Goal: Task Accomplishment & Management: Use online tool/utility

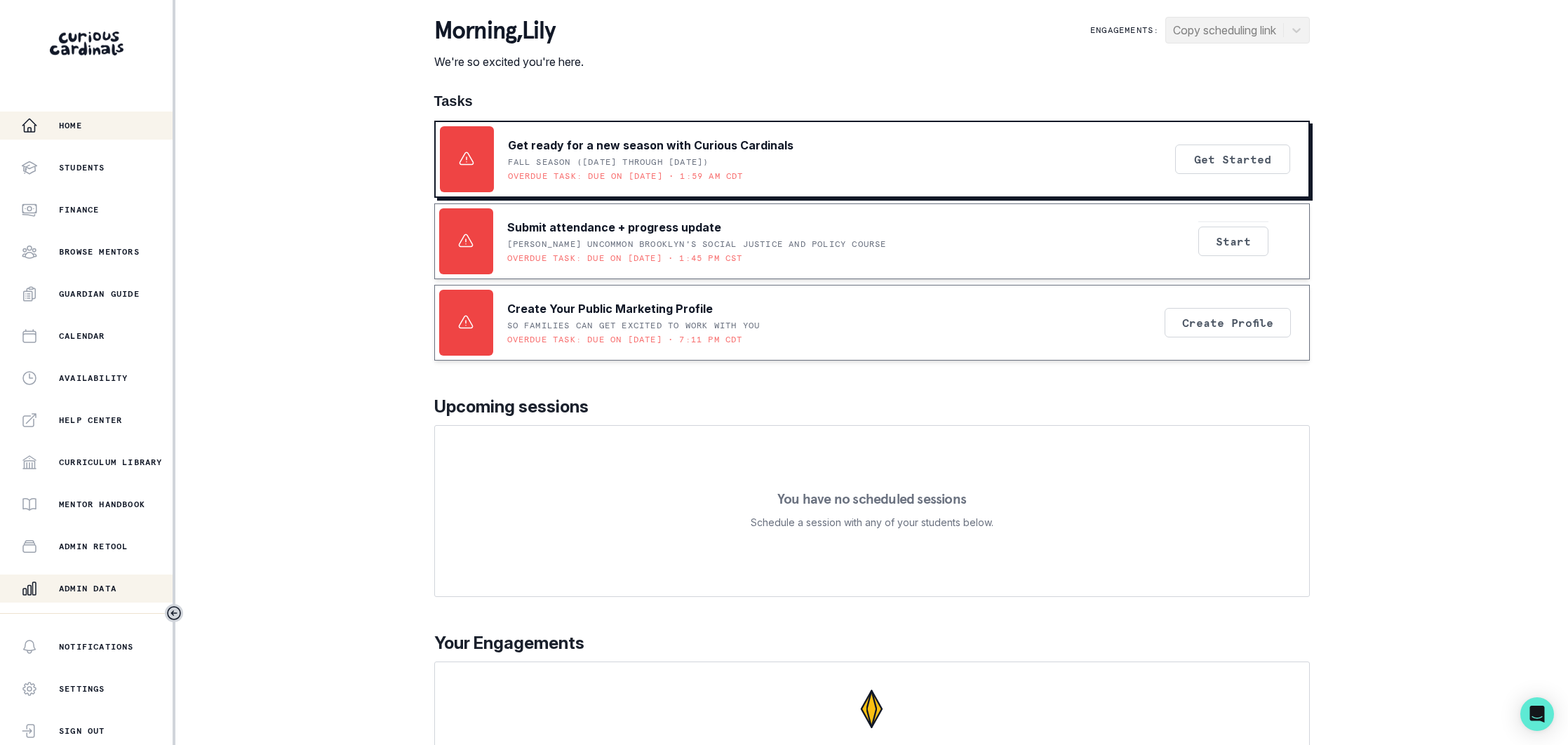
click at [89, 584] on p "Admin Data" at bounding box center [87, 588] width 58 height 11
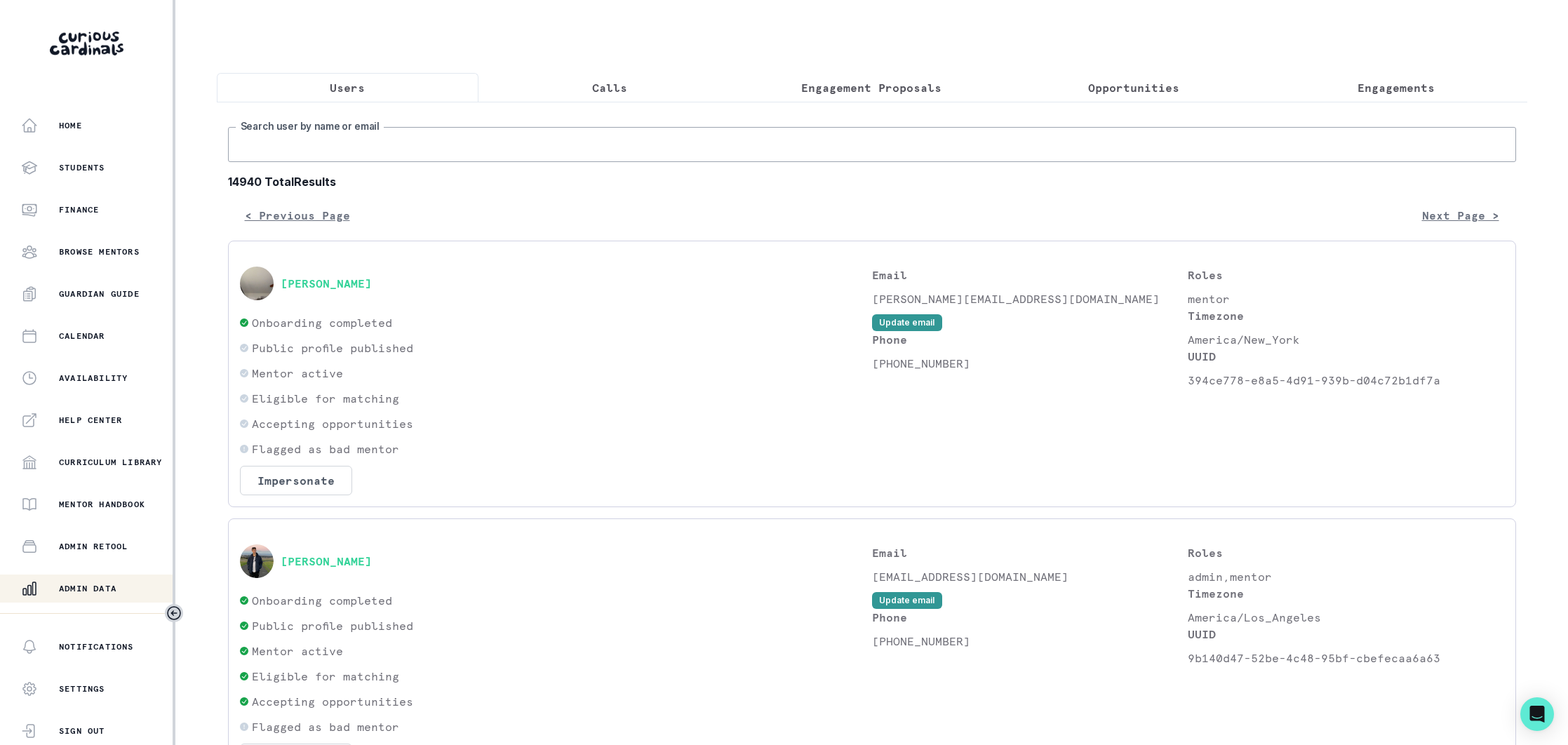
click at [406, 151] on input "Search user by name or email" at bounding box center [871, 144] width 1289 height 35
type input "[PERSON_NAME]"
click at [340, 563] on button "[PERSON_NAME]" at bounding box center [325, 562] width 91 height 14
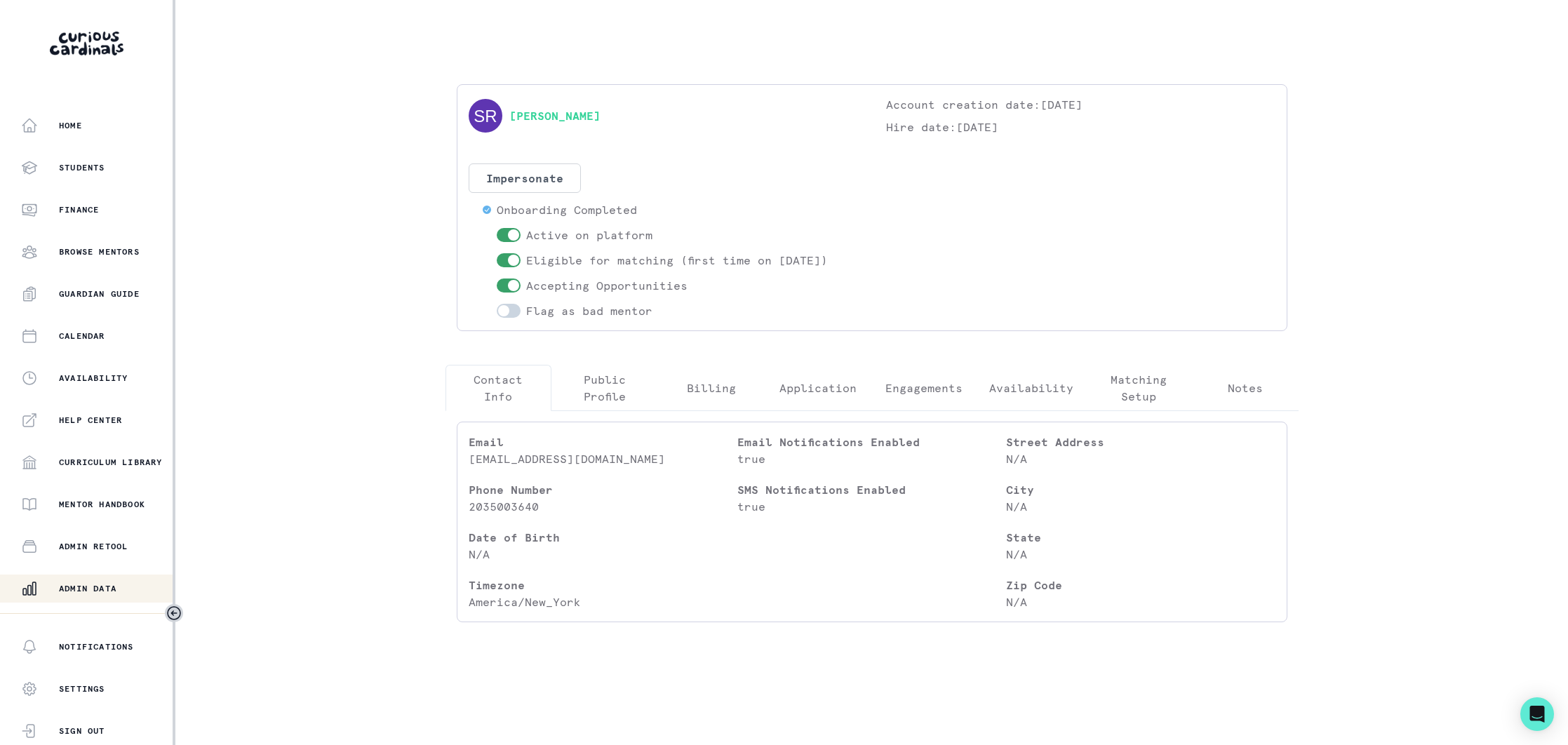
click at [936, 386] on p "Engagements" at bounding box center [923, 388] width 77 height 17
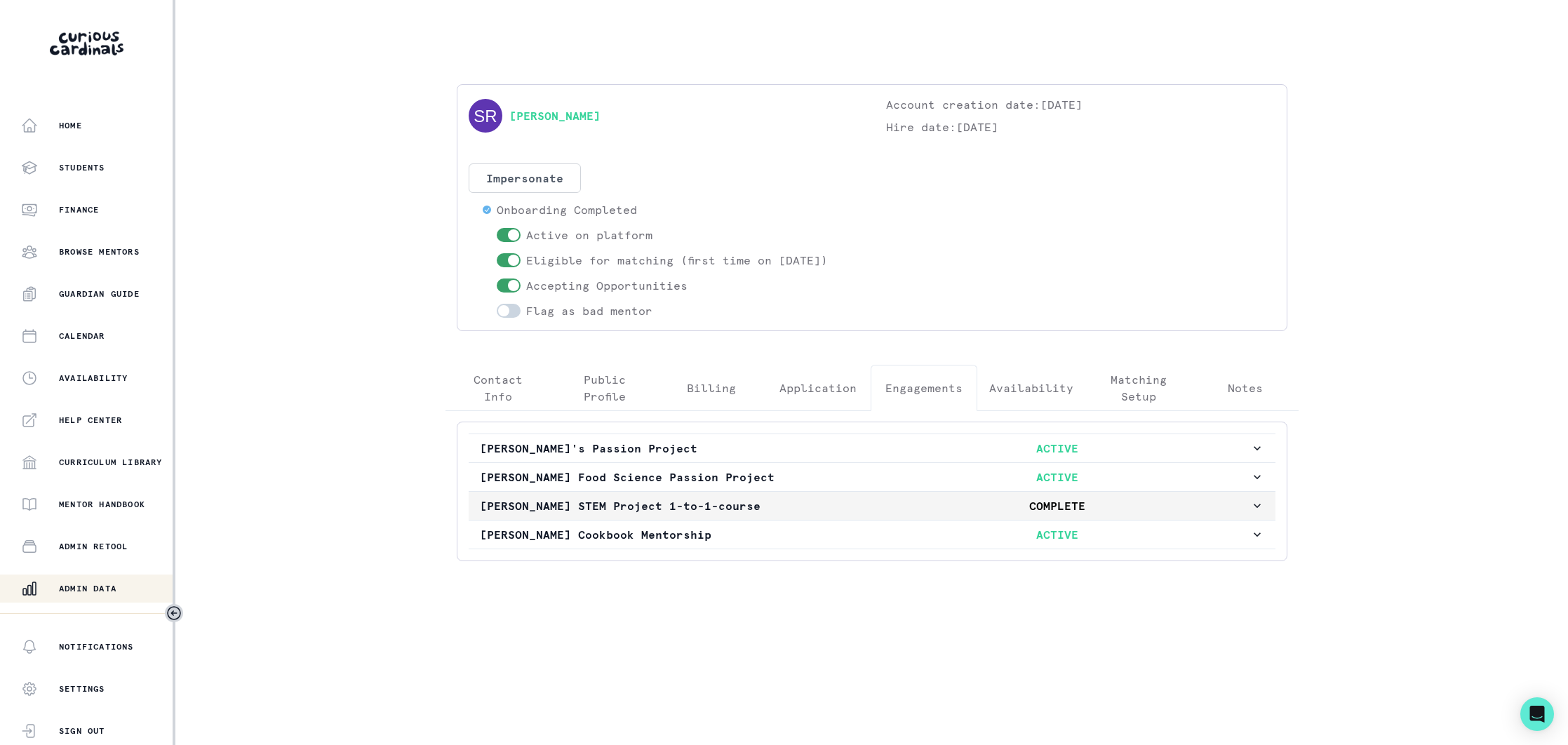
click at [779, 506] on p "[PERSON_NAME] STEM Project 1-to-1-course" at bounding box center [673, 506] width 386 height 17
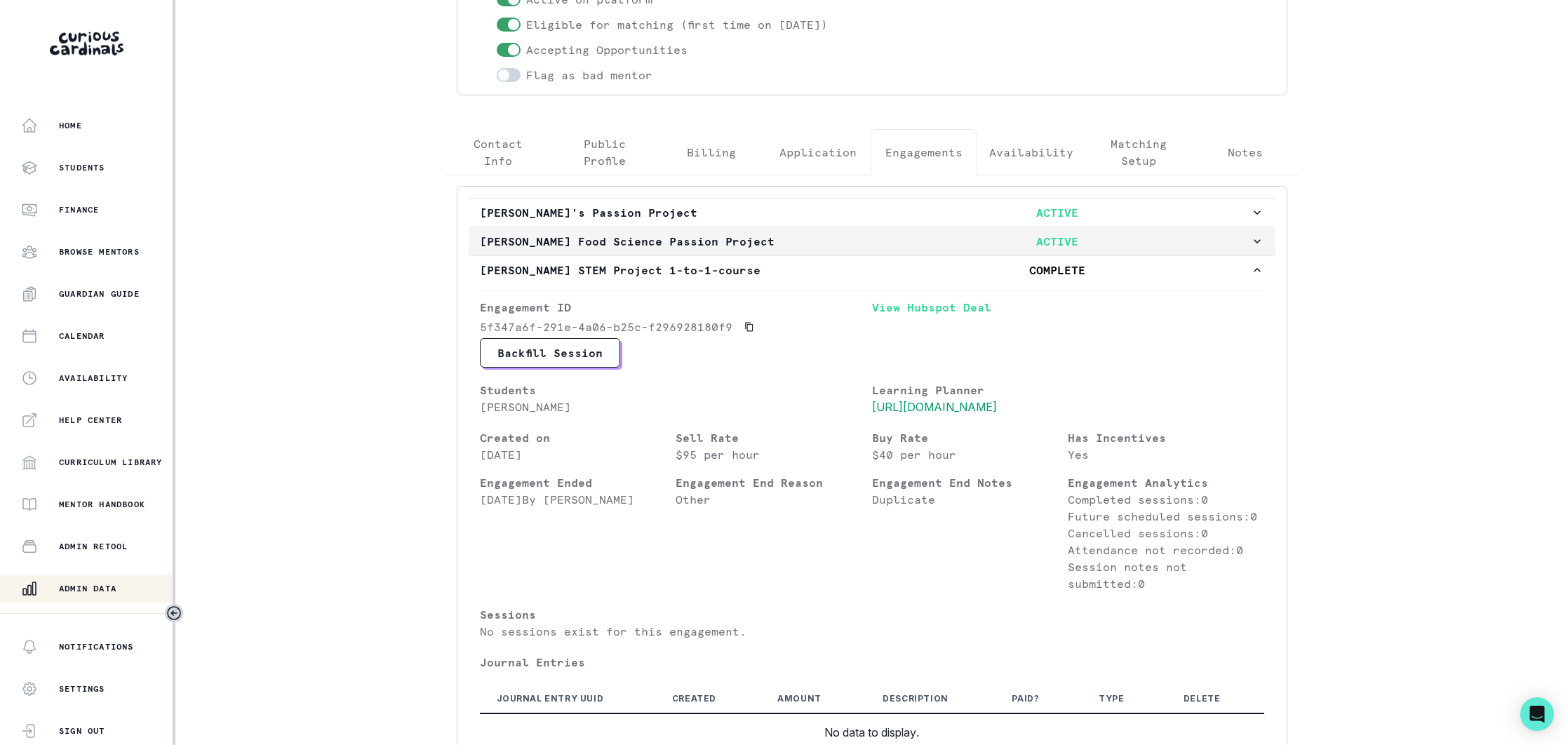
scroll to position [234, 0]
click at [827, 249] on p "[PERSON_NAME] Food Science Passion Project" at bounding box center [673, 244] width 386 height 17
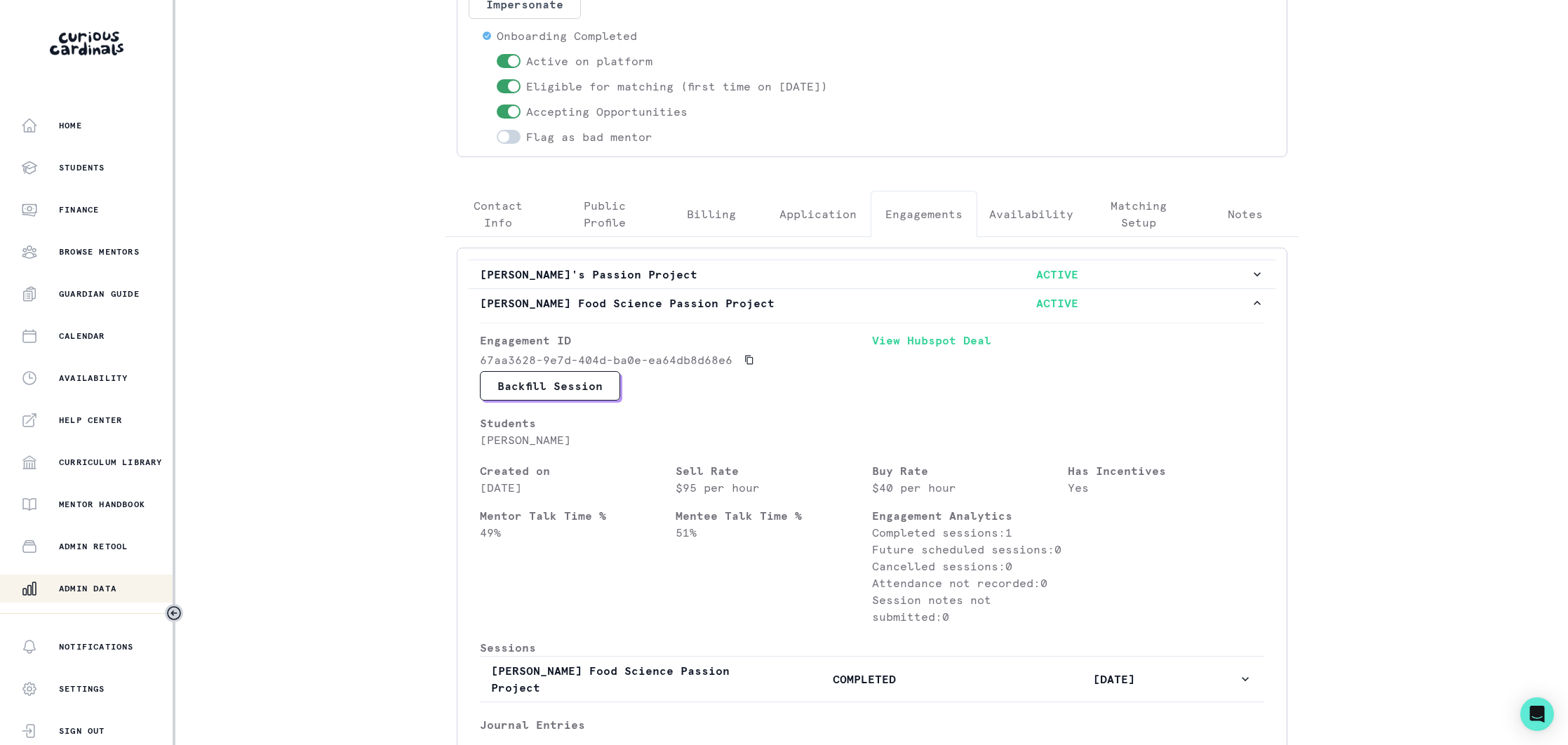
scroll to position [184, 0]
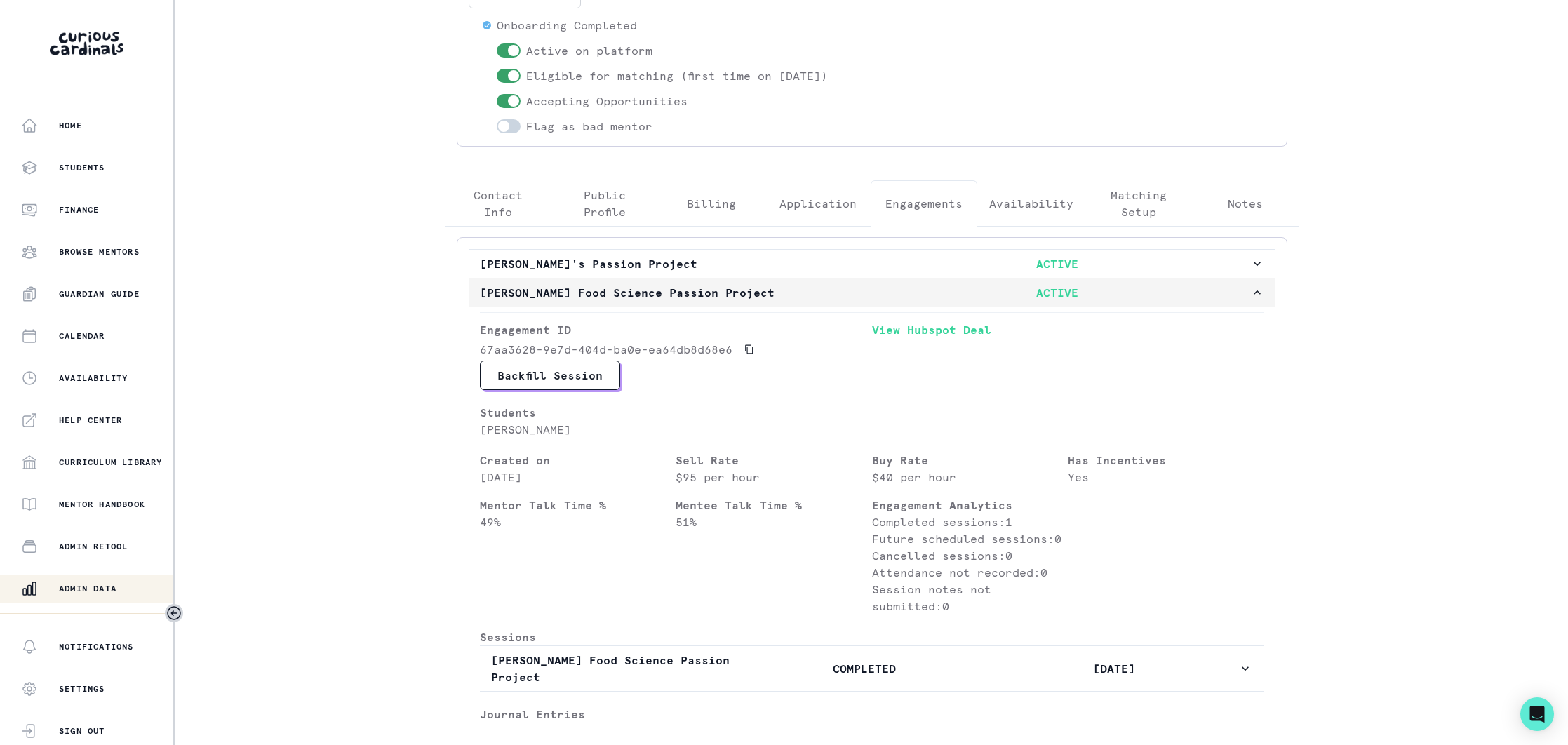
click at [833, 296] on p "[PERSON_NAME] Food Science Passion Project" at bounding box center [673, 293] width 386 height 17
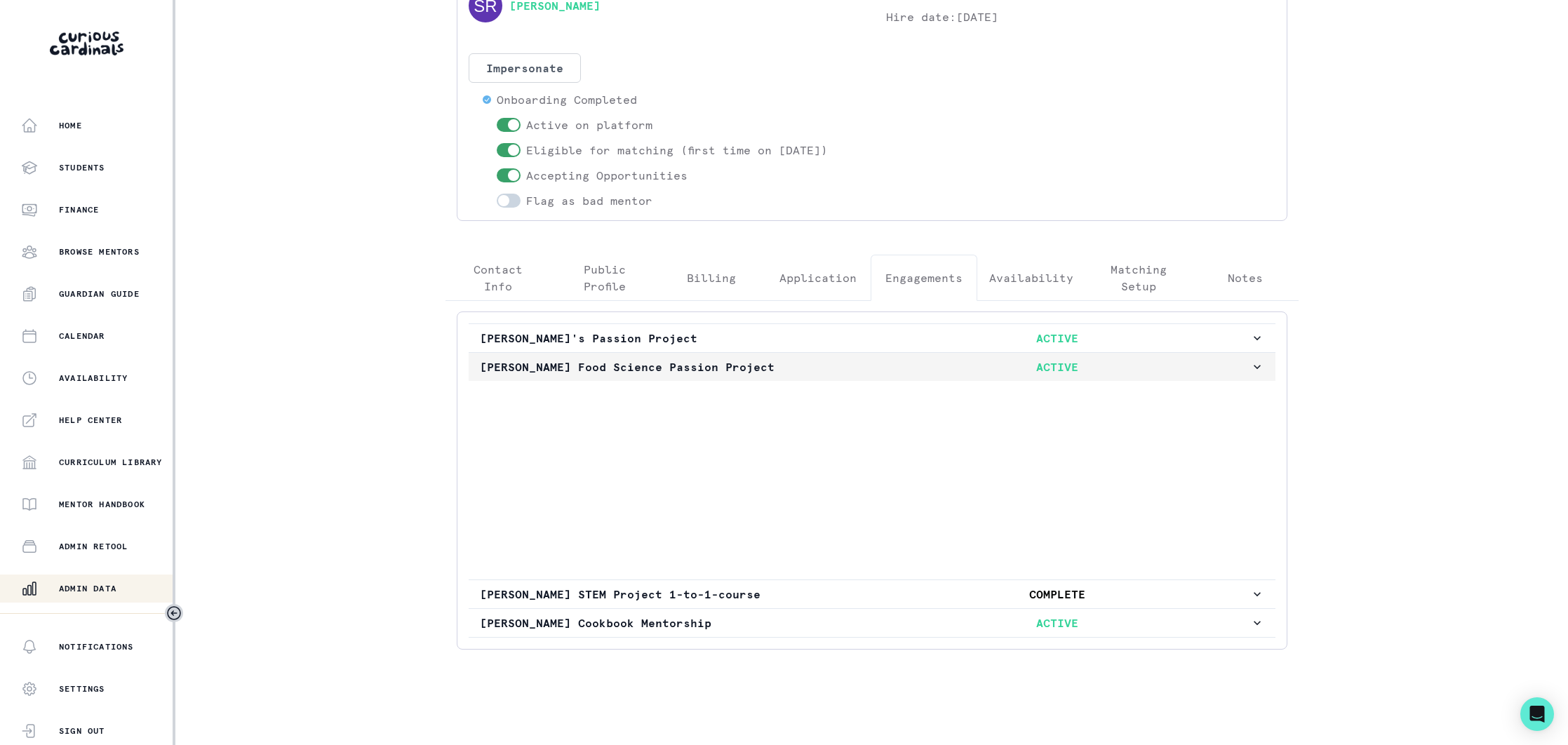
scroll to position [0, 0]
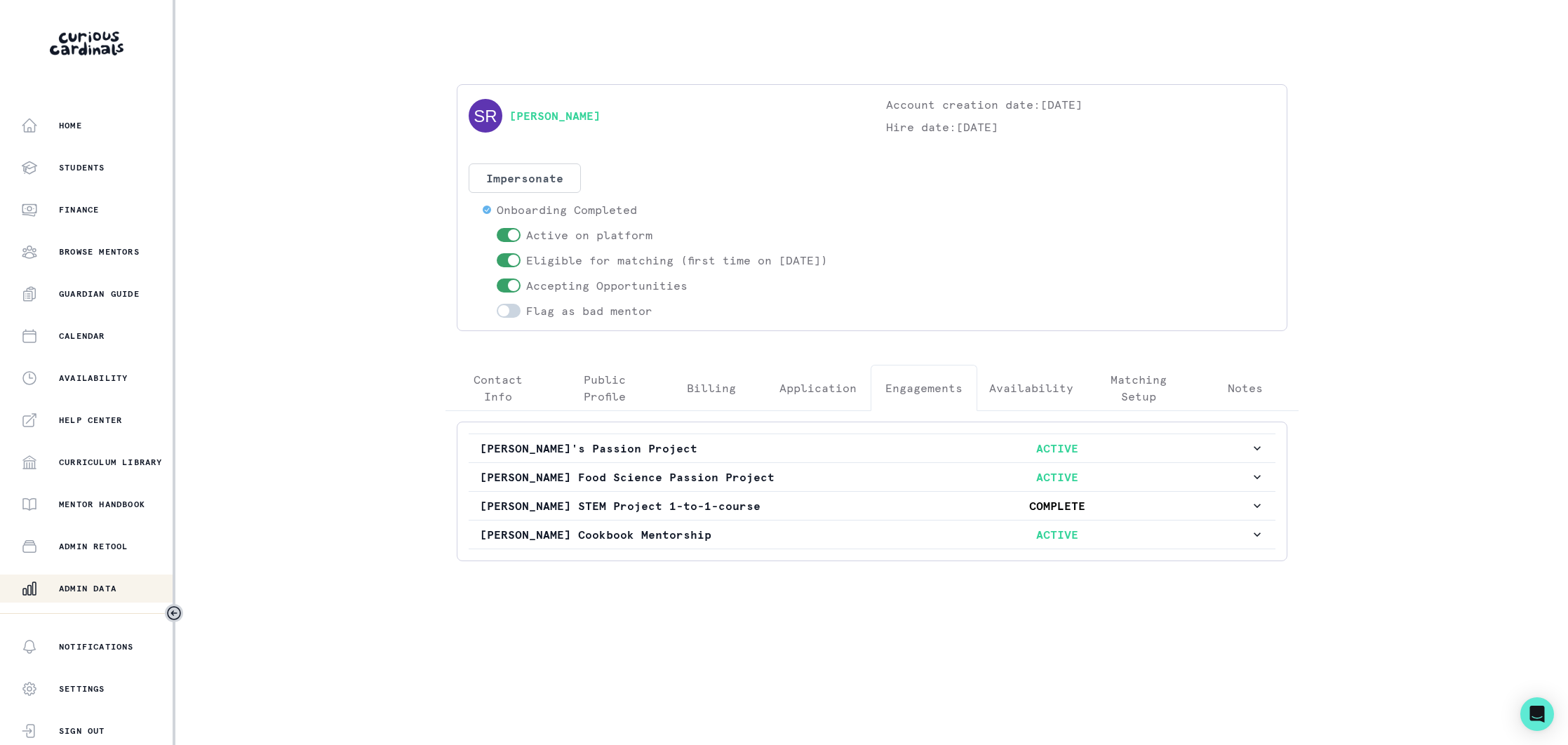
click at [105, 576] on button "Admin Data" at bounding box center [87, 589] width 176 height 28
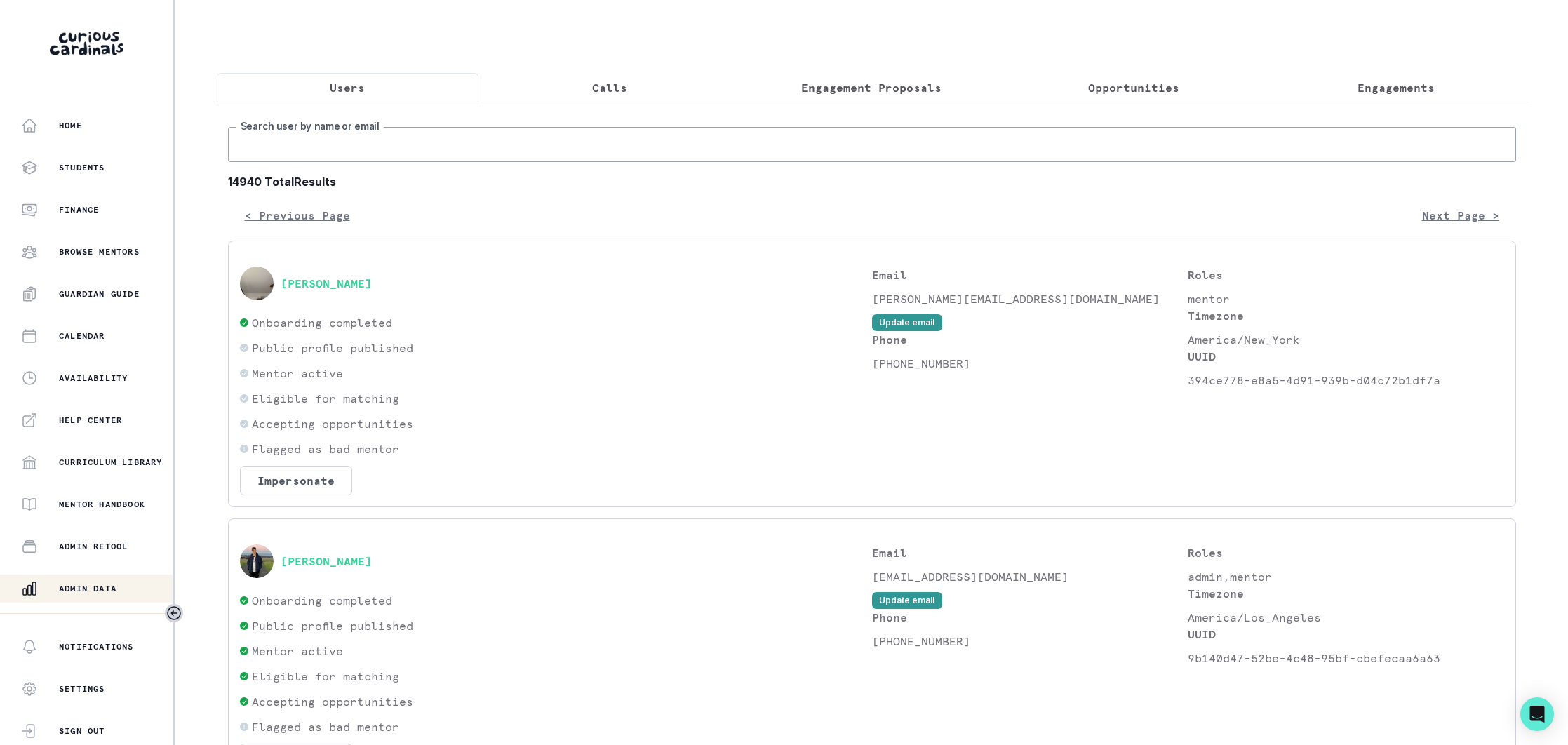
click at [482, 142] on input "Search user by name or email" at bounding box center [871, 144] width 1289 height 35
type input "[PERSON_NAME]"
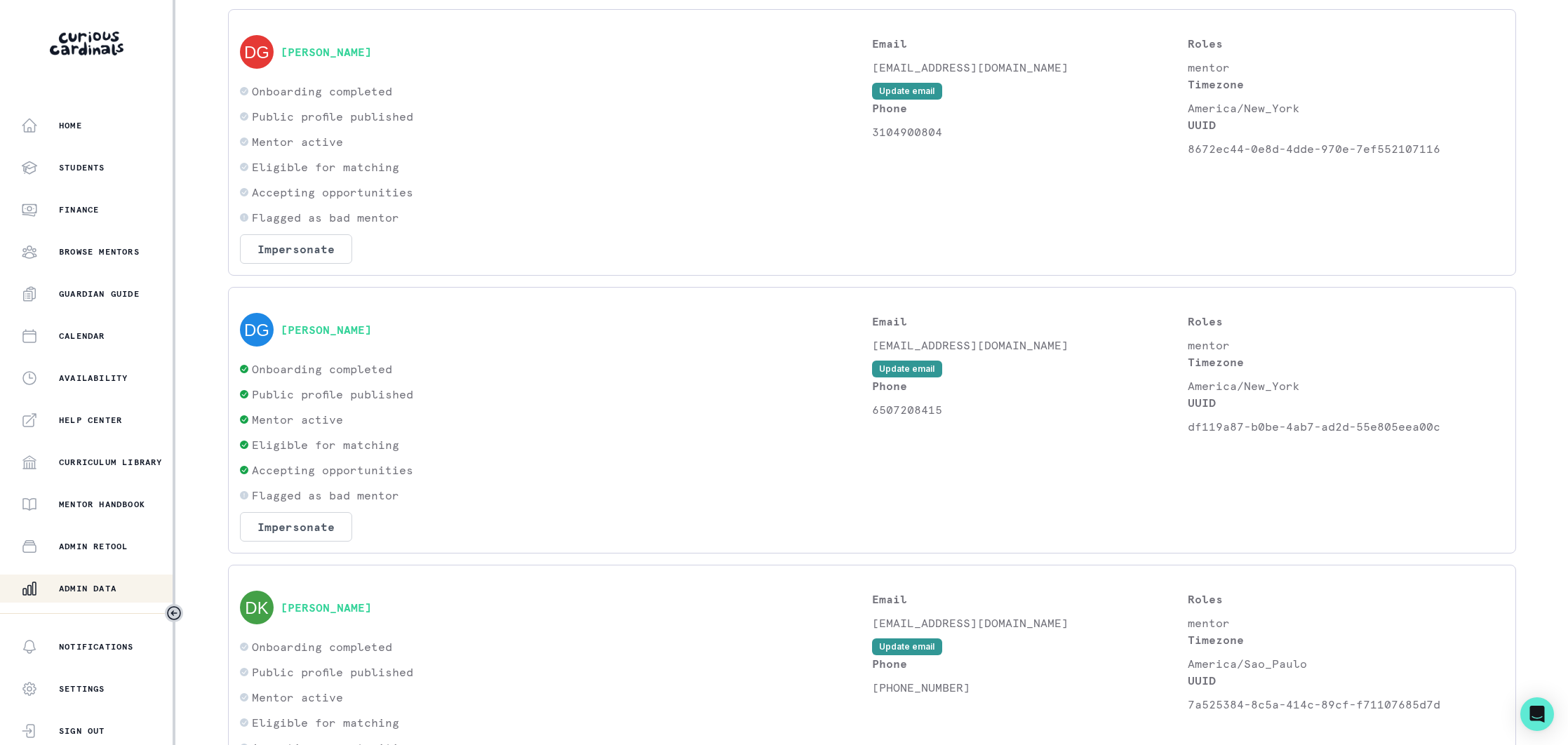
scroll to position [535, 0]
click at [372, 328] on button "[PERSON_NAME]" at bounding box center [325, 329] width 91 height 14
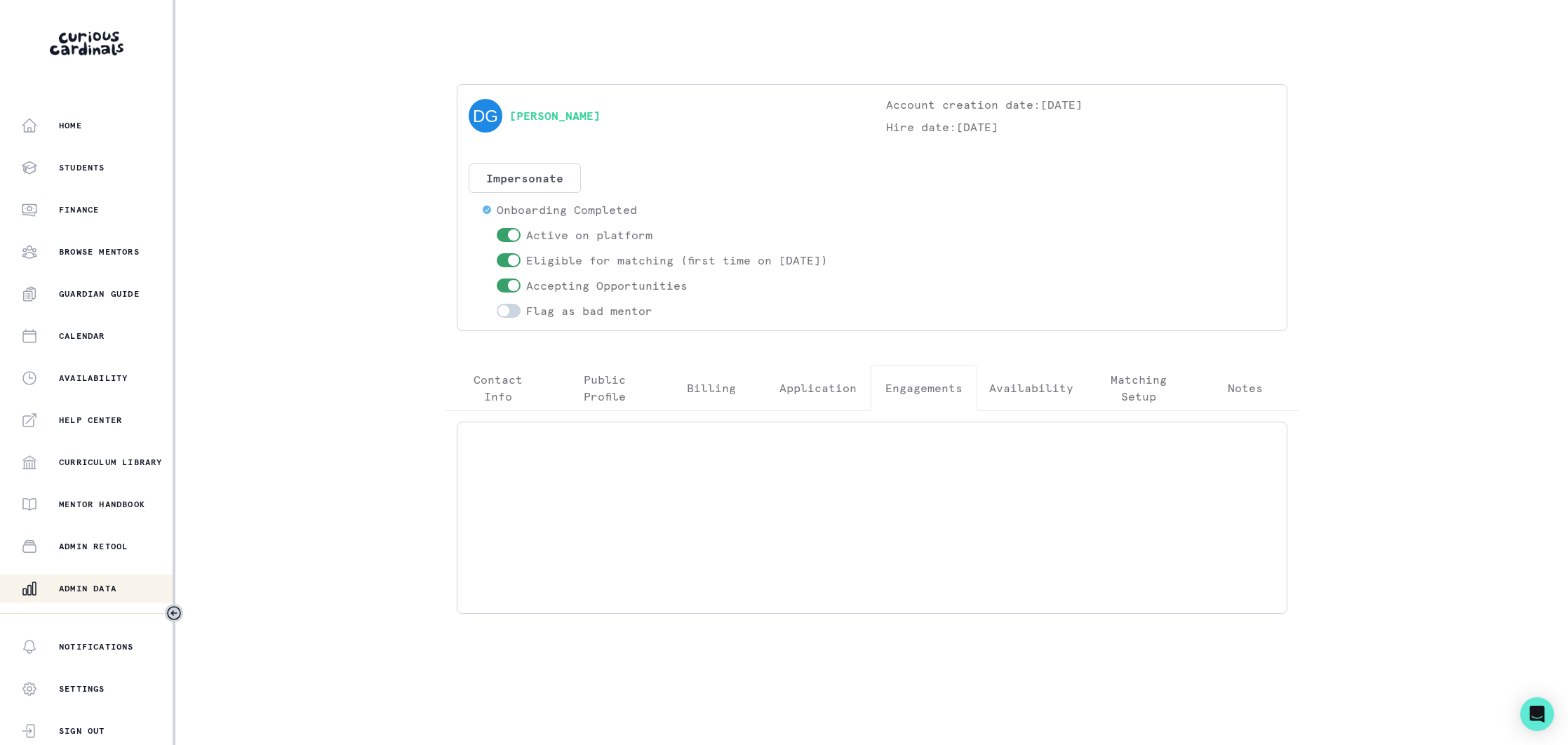
click at [921, 390] on p "Engagements" at bounding box center [923, 388] width 77 height 17
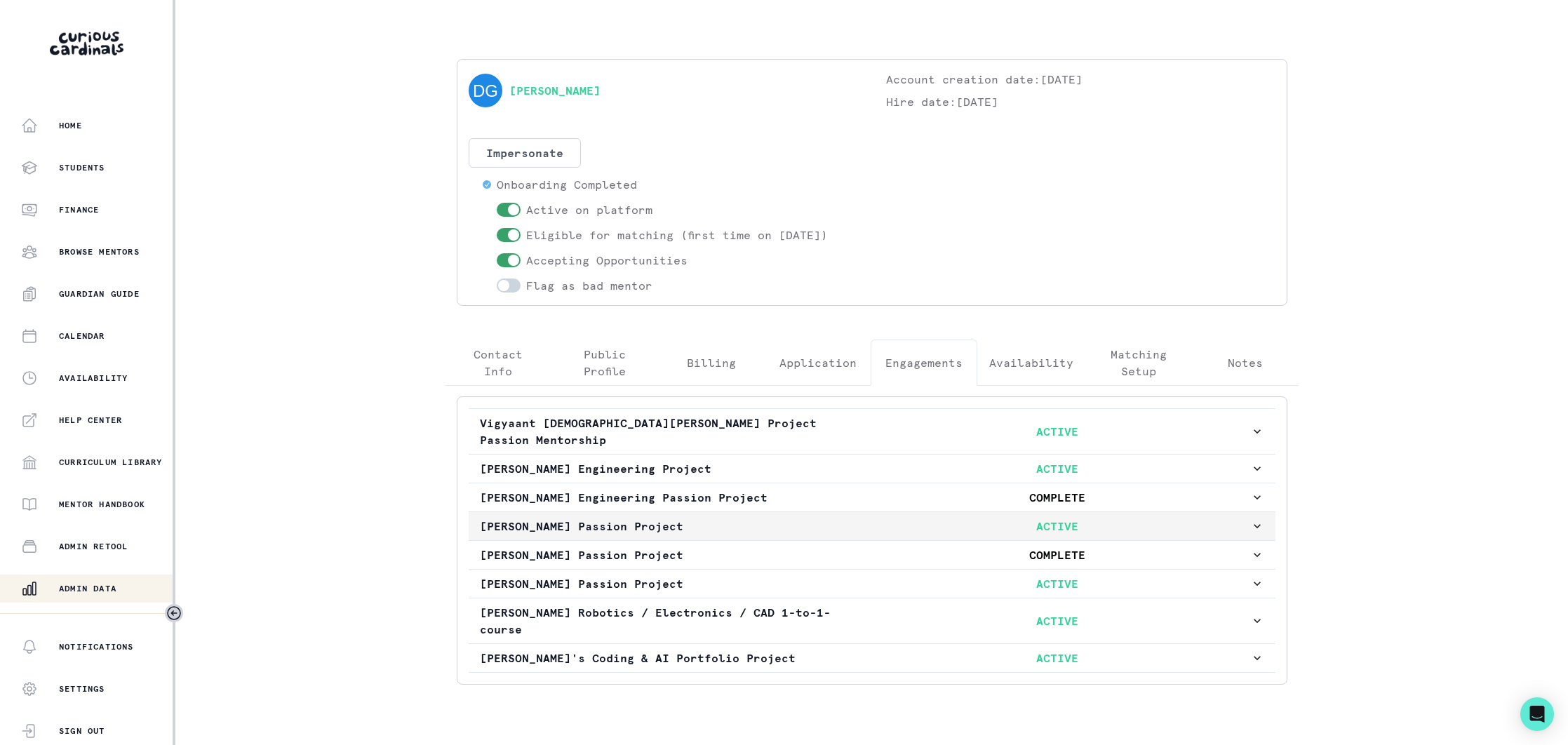
scroll to position [43, 0]
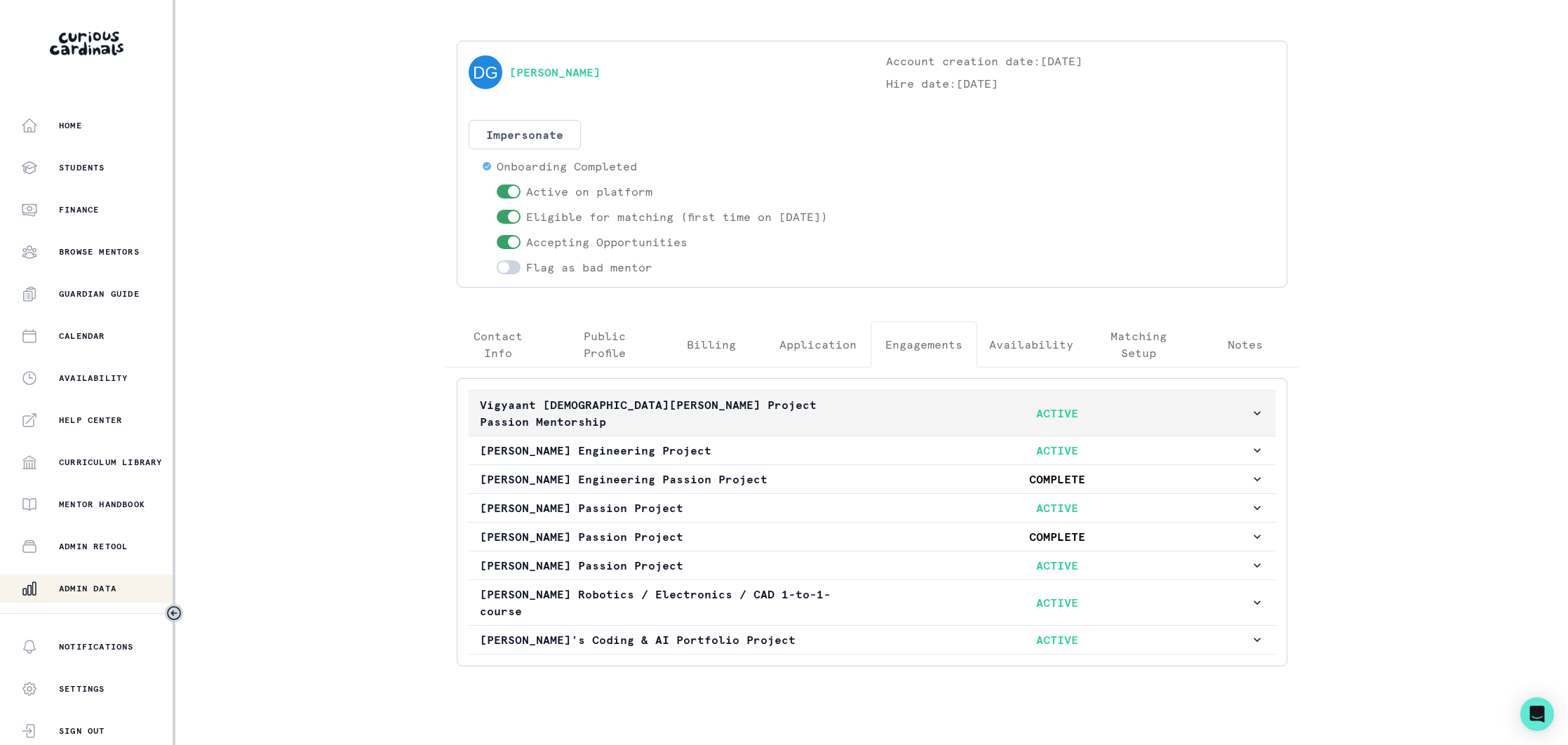
click at [849, 401] on p "Vigyaant [DEMOGRAPHIC_DATA][PERSON_NAME] Project Passion Mentorship" at bounding box center [673, 414] width 386 height 34
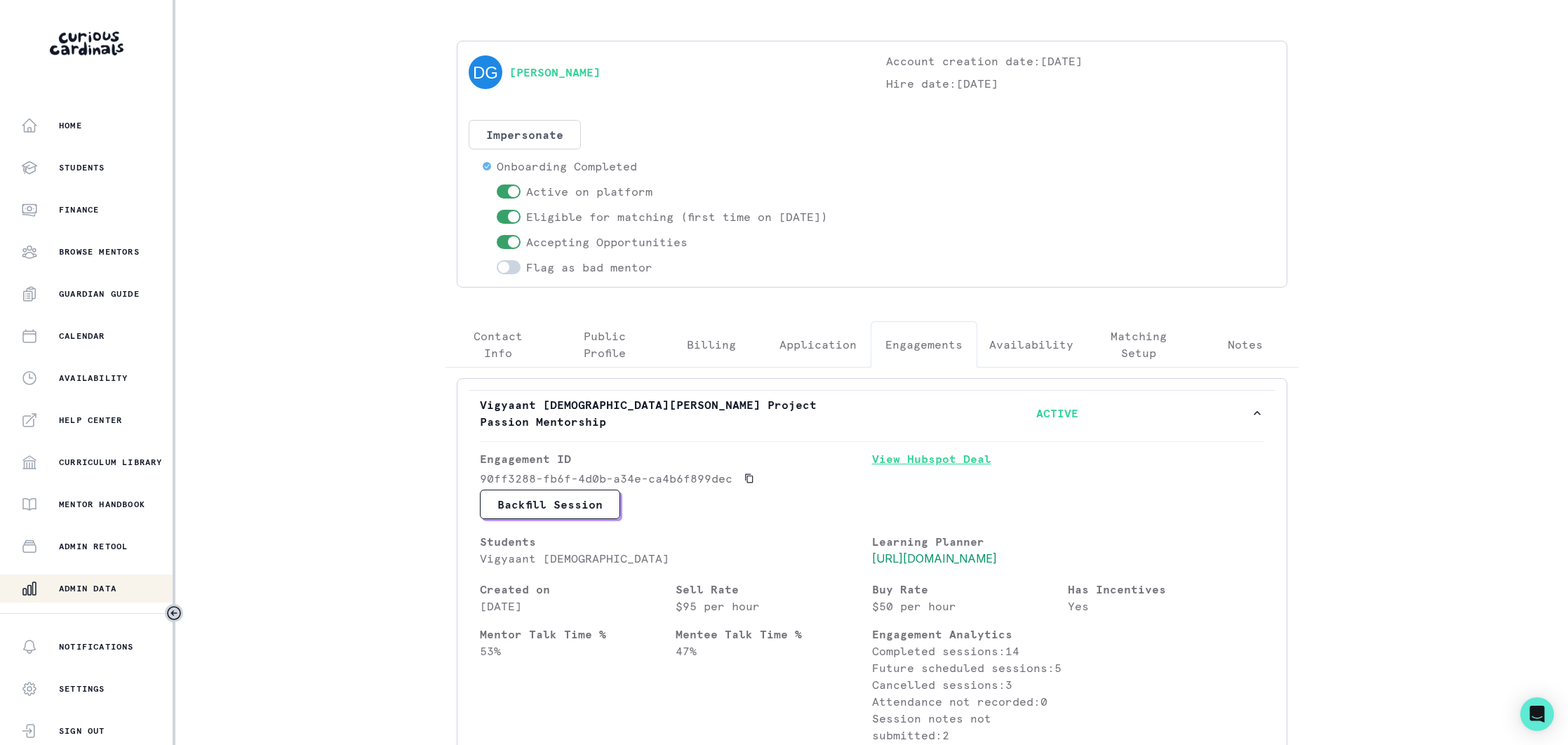
click at [910, 450] on link "View Hubspot Deal" at bounding box center [1069, 470] width 392 height 39
drag, startPoint x: 682, startPoint y: 70, endPoint x: 509, endPoint y: 76, distance: 173.1
click at [509, 76] on div "[PERSON_NAME]" at bounding box center [663, 72] width 389 height 39
copy link "[PERSON_NAME]"
drag, startPoint x: 112, startPoint y: 584, endPoint x: 183, endPoint y: 518, distance: 96.9
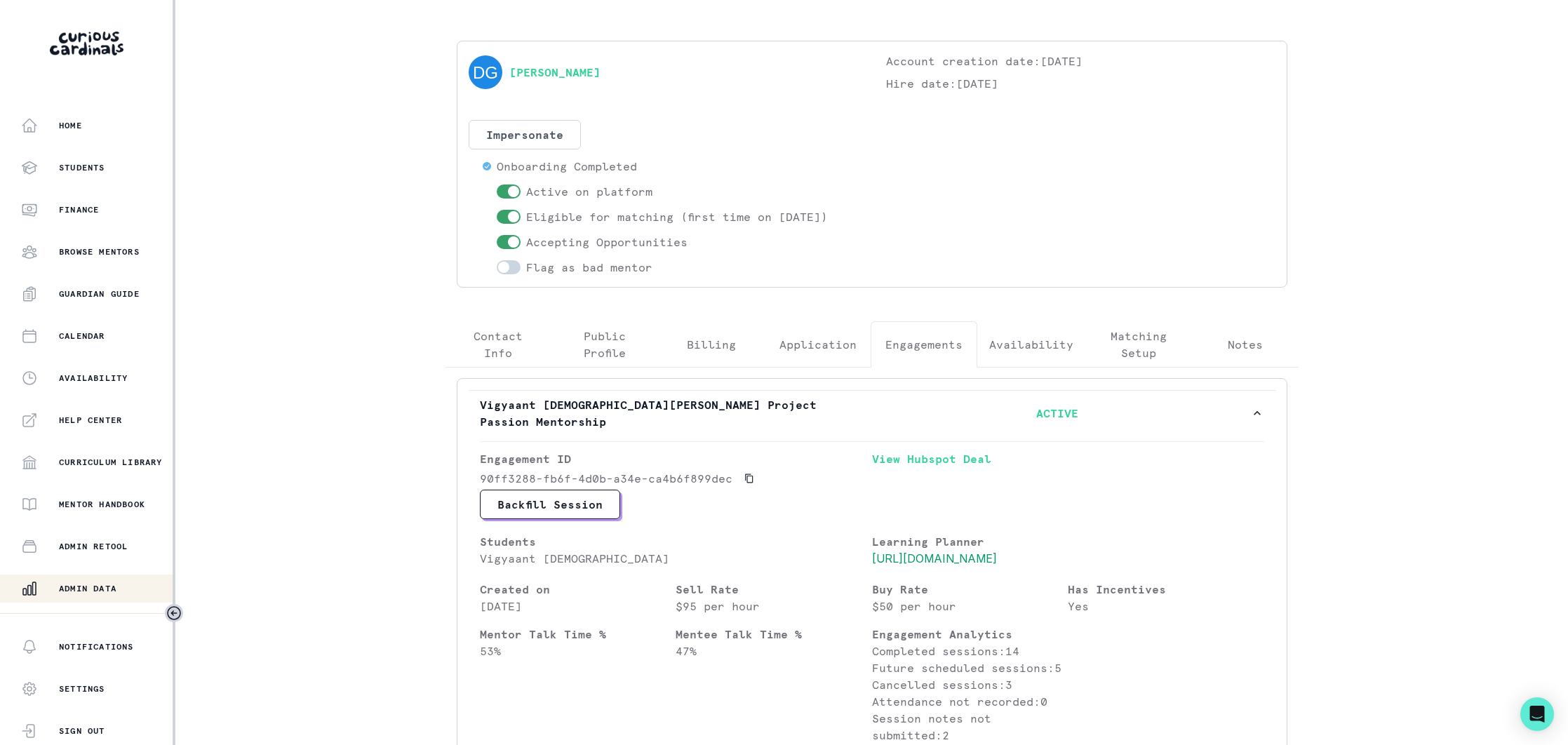
click at [112, 583] on p "Admin Data" at bounding box center [87, 588] width 58 height 11
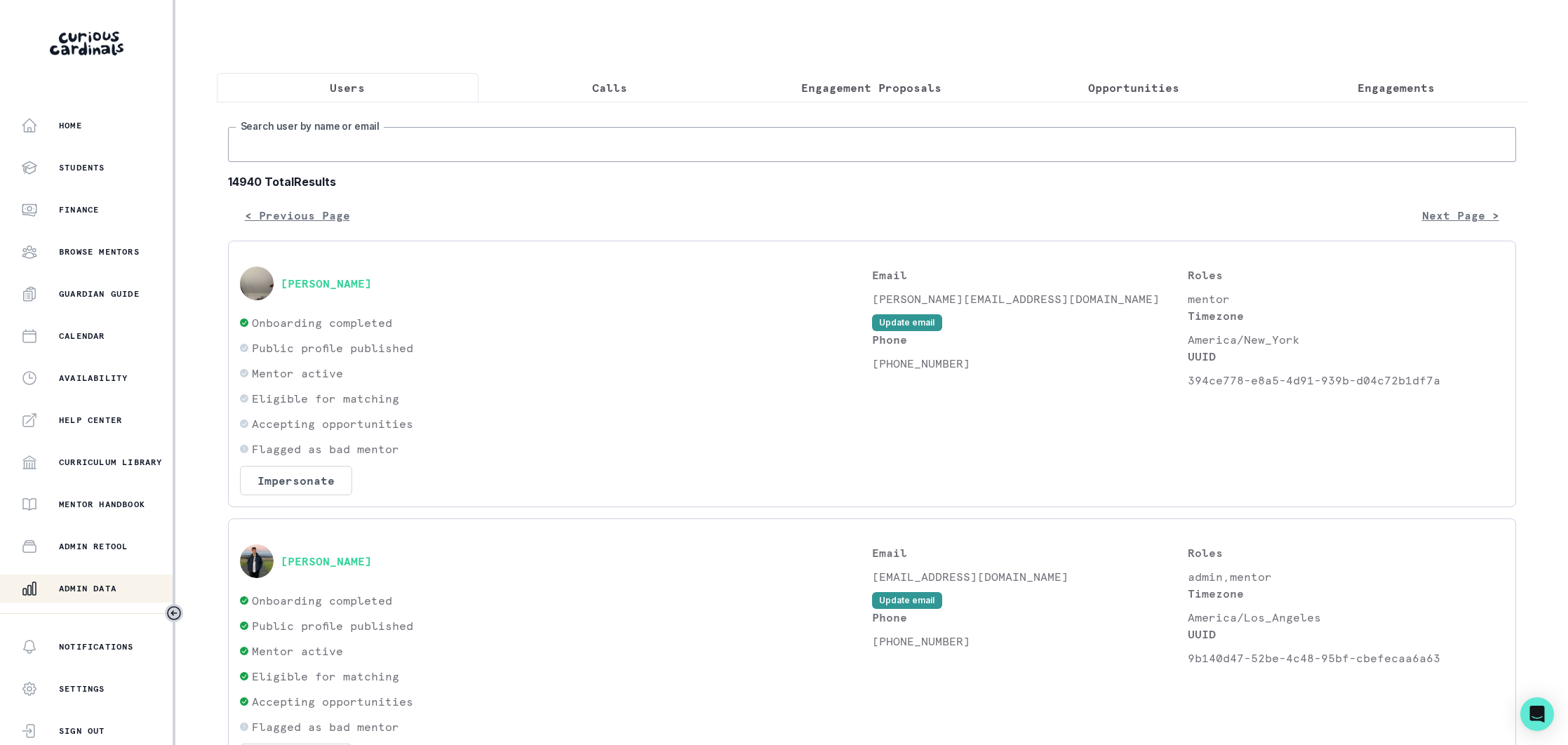
click at [373, 152] on input "Search user by name or email" at bounding box center [871, 144] width 1289 height 35
paste input "[PERSON_NAME][EMAIL_ADDRESS][DOMAIN_NAME]"
type input "[PERSON_NAME][EMAIL_ADDRESS][DOMAIN_NAME]"
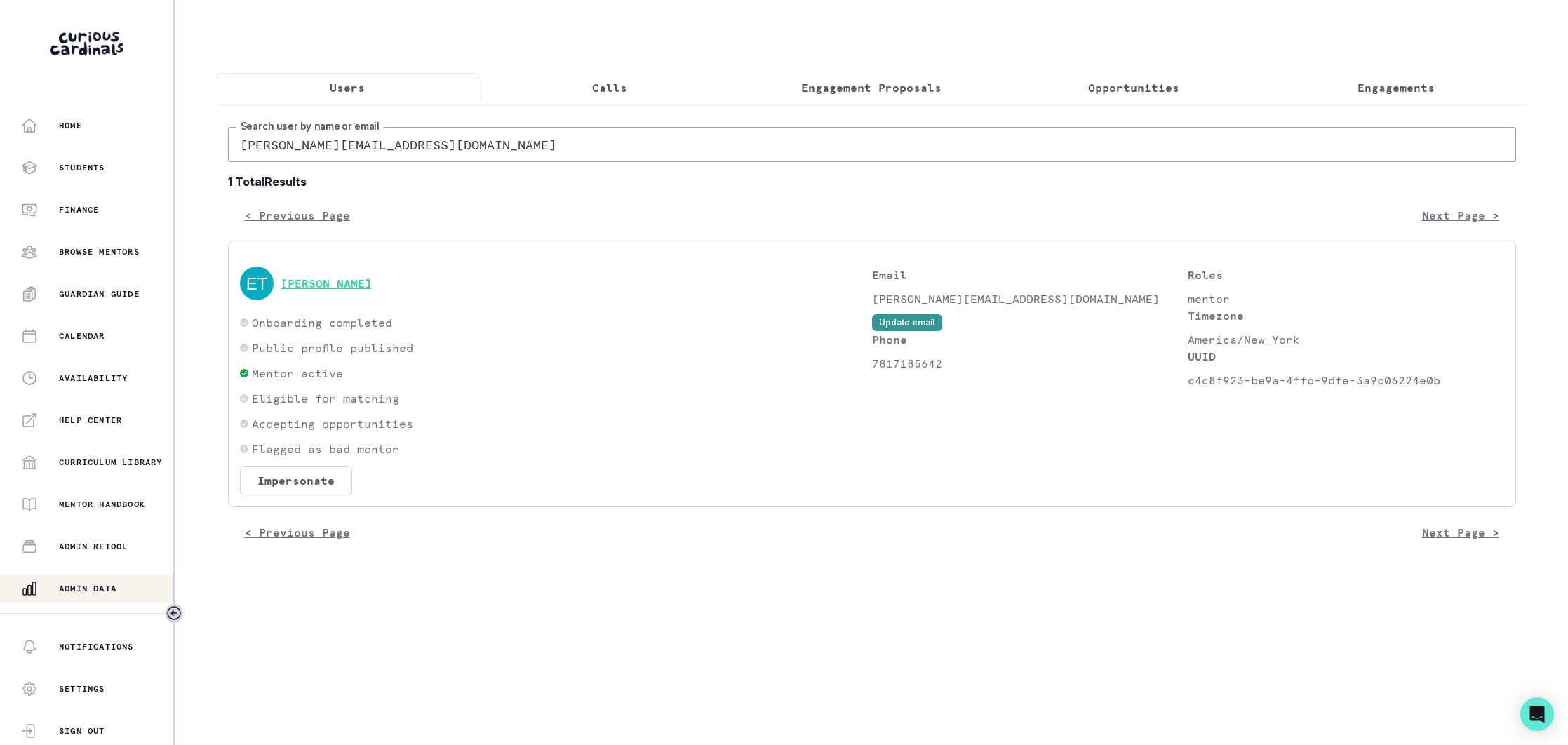
click at [341, 283] on button "[PERSON_NAME]" at bounding box center [325, 283] width 91 height 14
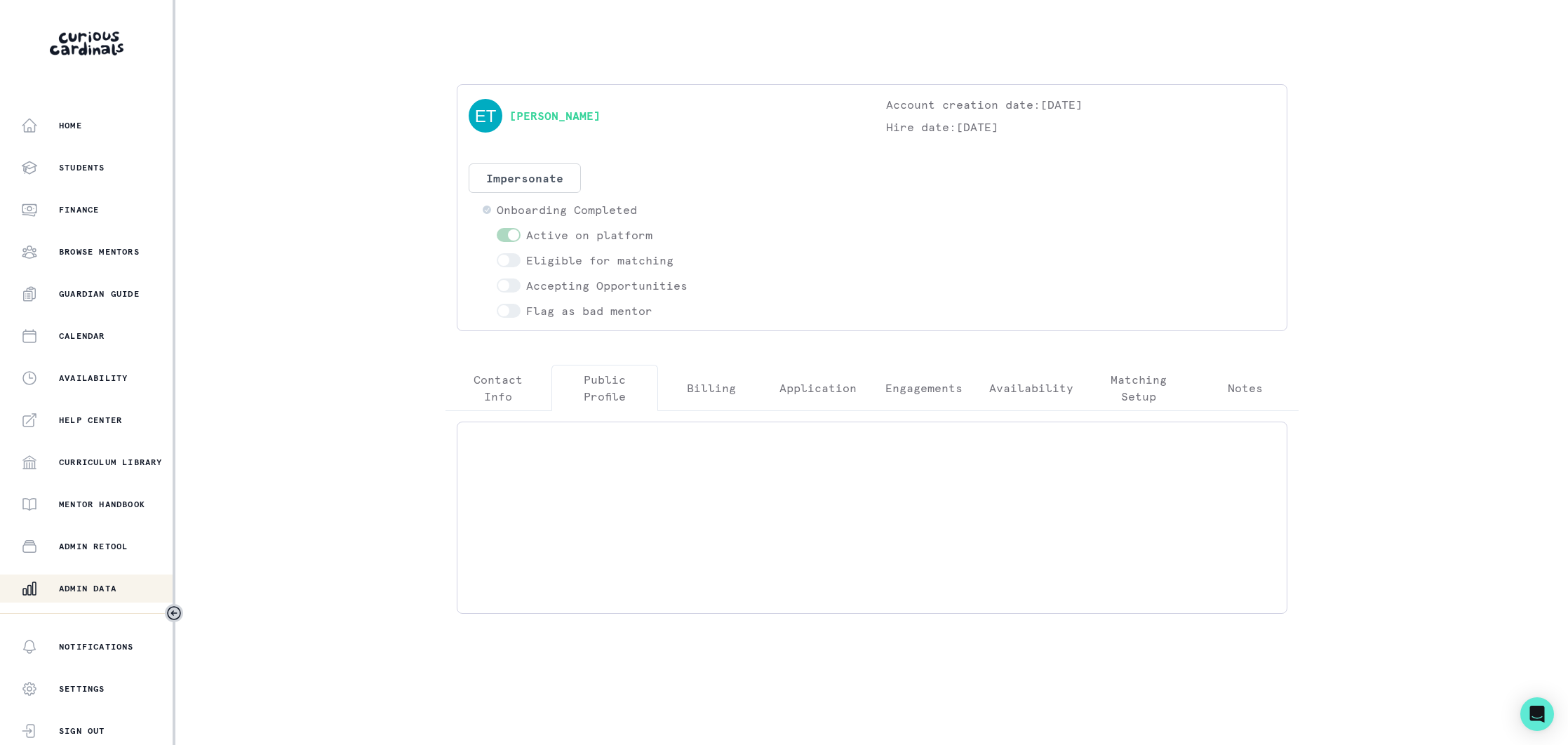
click at [605, 389] on p "Public Profile" at bounding box center [604, 388] width 82 height 34
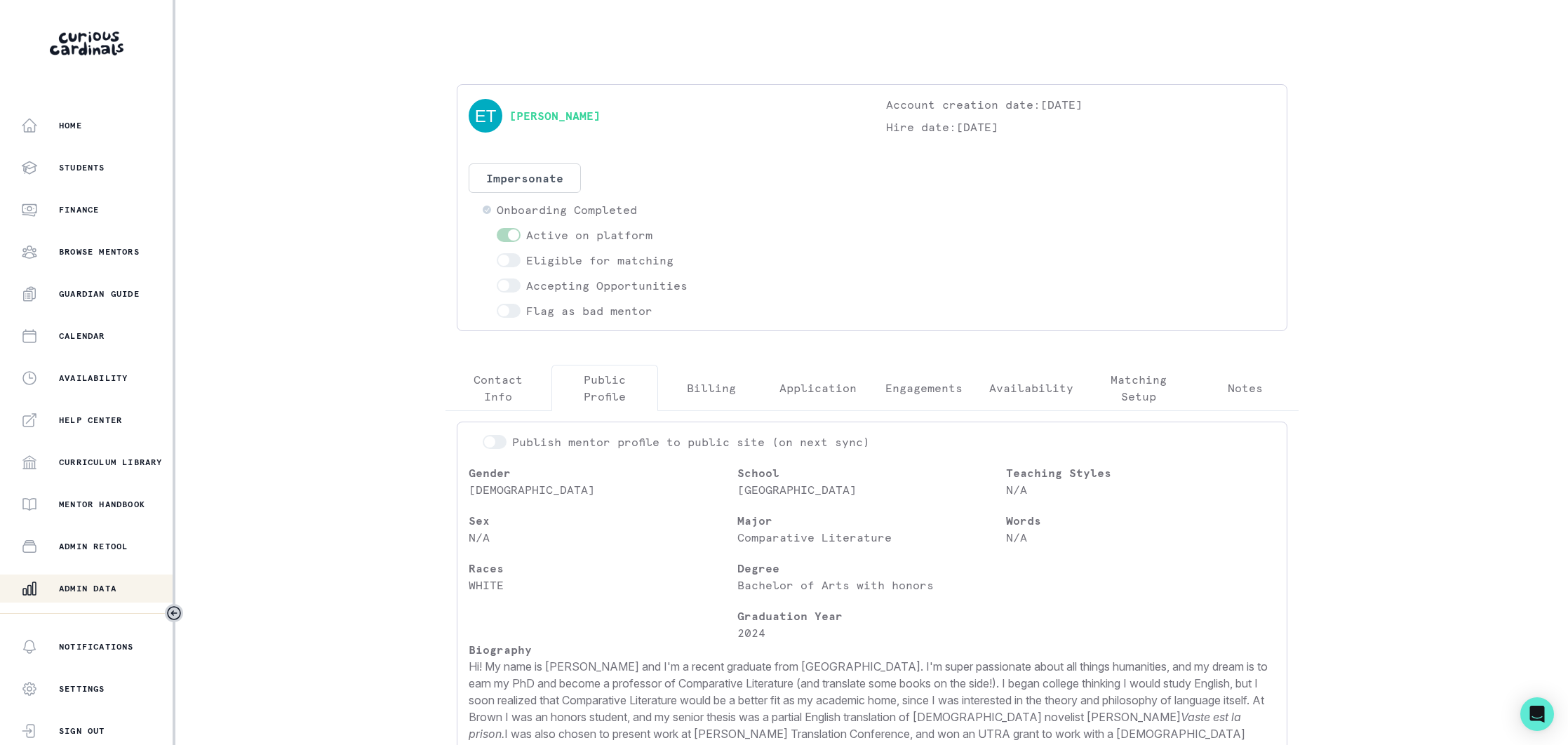
drag, startPoint x: 90, startPoint y: 588, endPoint x: 200, endPoint y: 507, distance: 136.6
click at [91, 586] on p "Admin Data" at bounding box center [87, 588] width 58 height 11
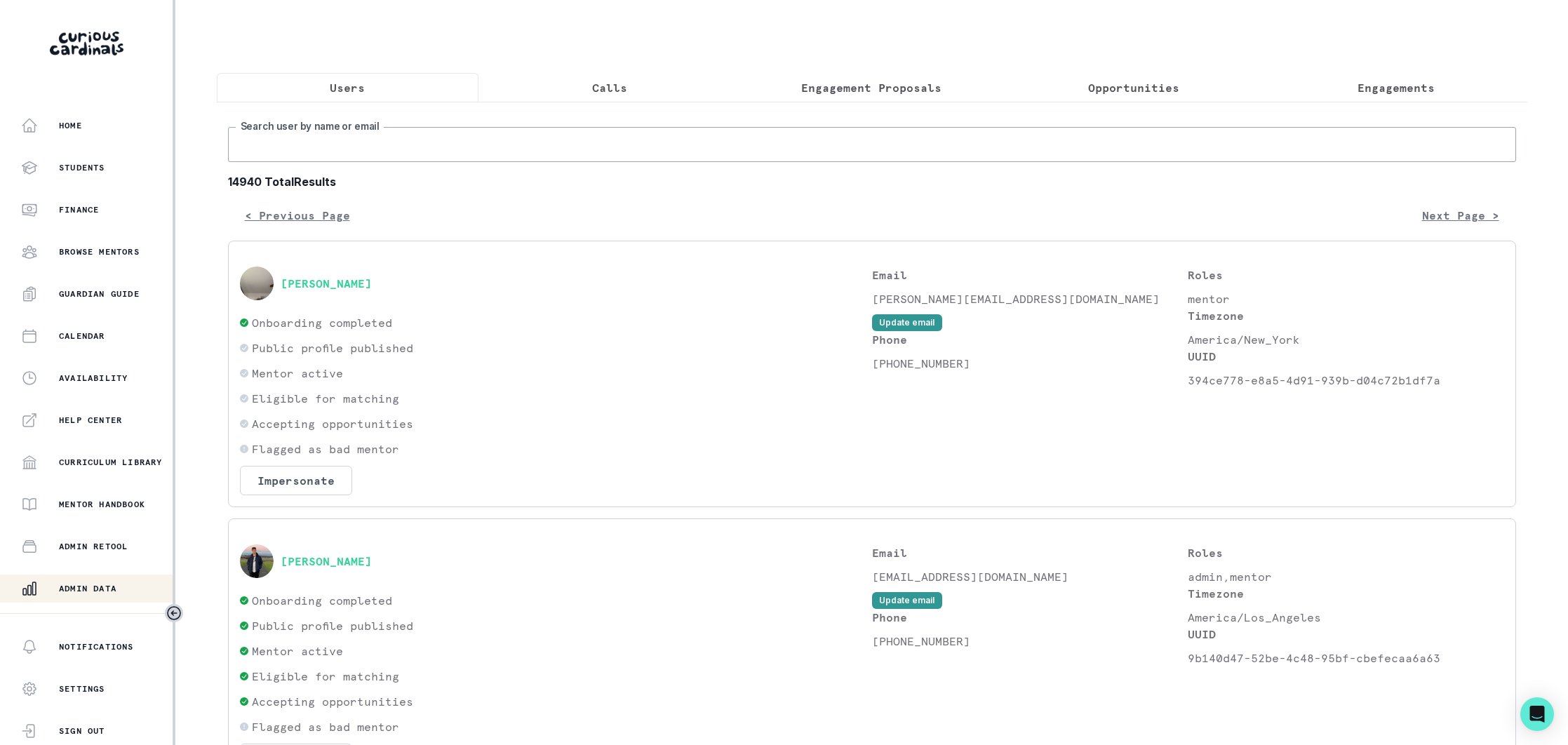
click at [353, 147] on input "Search user by name or email" at bounding box center [871, 144] width 1289 height 35
paste input "[EMAIL_ADDRESS][DOMAIN_NAME]"
type input "[EMAIL_ADDRESS][DOMAIN_NAME]"
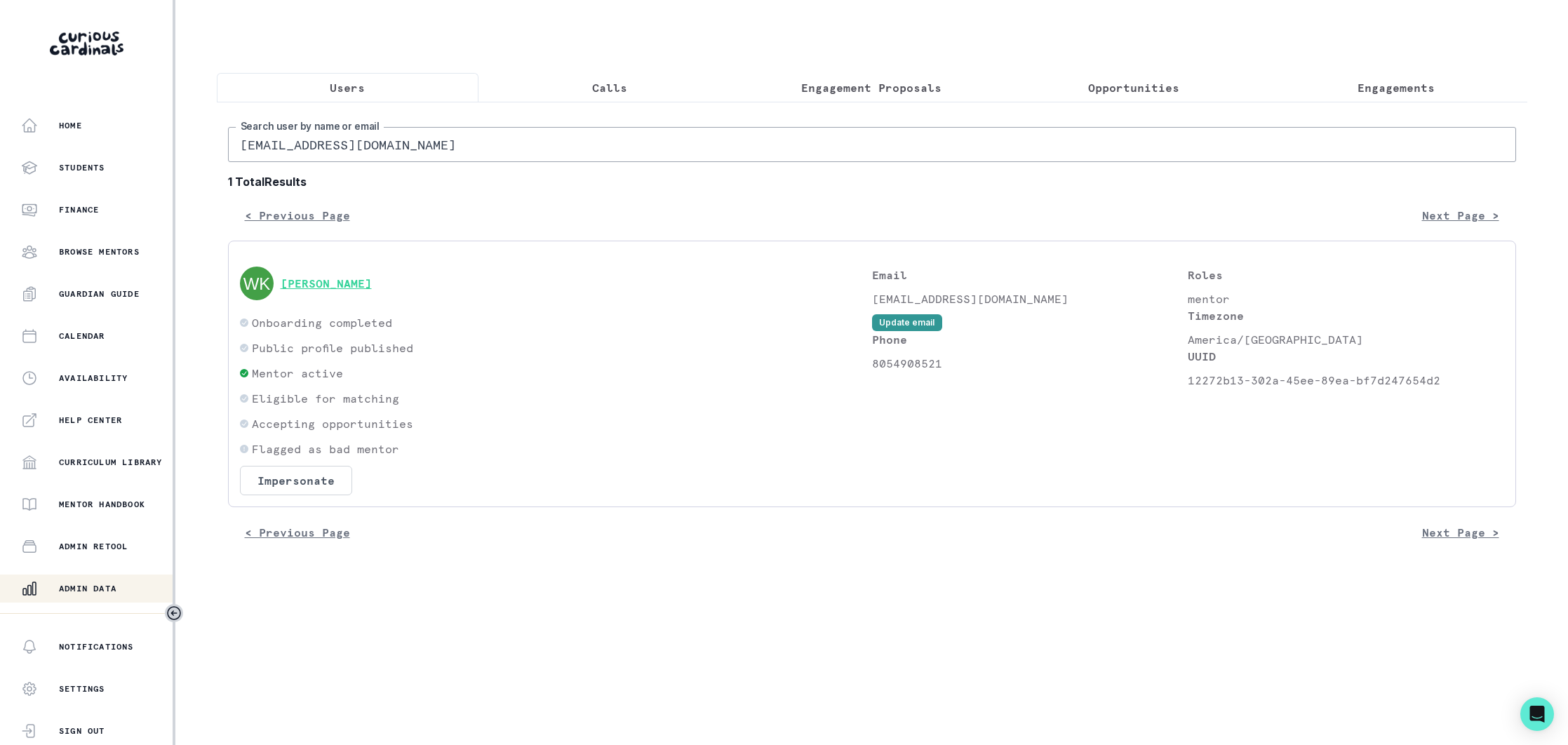
drag, startPoint x: 297, startPoint y: 282, endPoint x: 308, endPoint y: 285, distance: 11.4
click at [298, 282] on button "[PERSON_NAME]" at bounding box center [325, 283] width 91 height 14
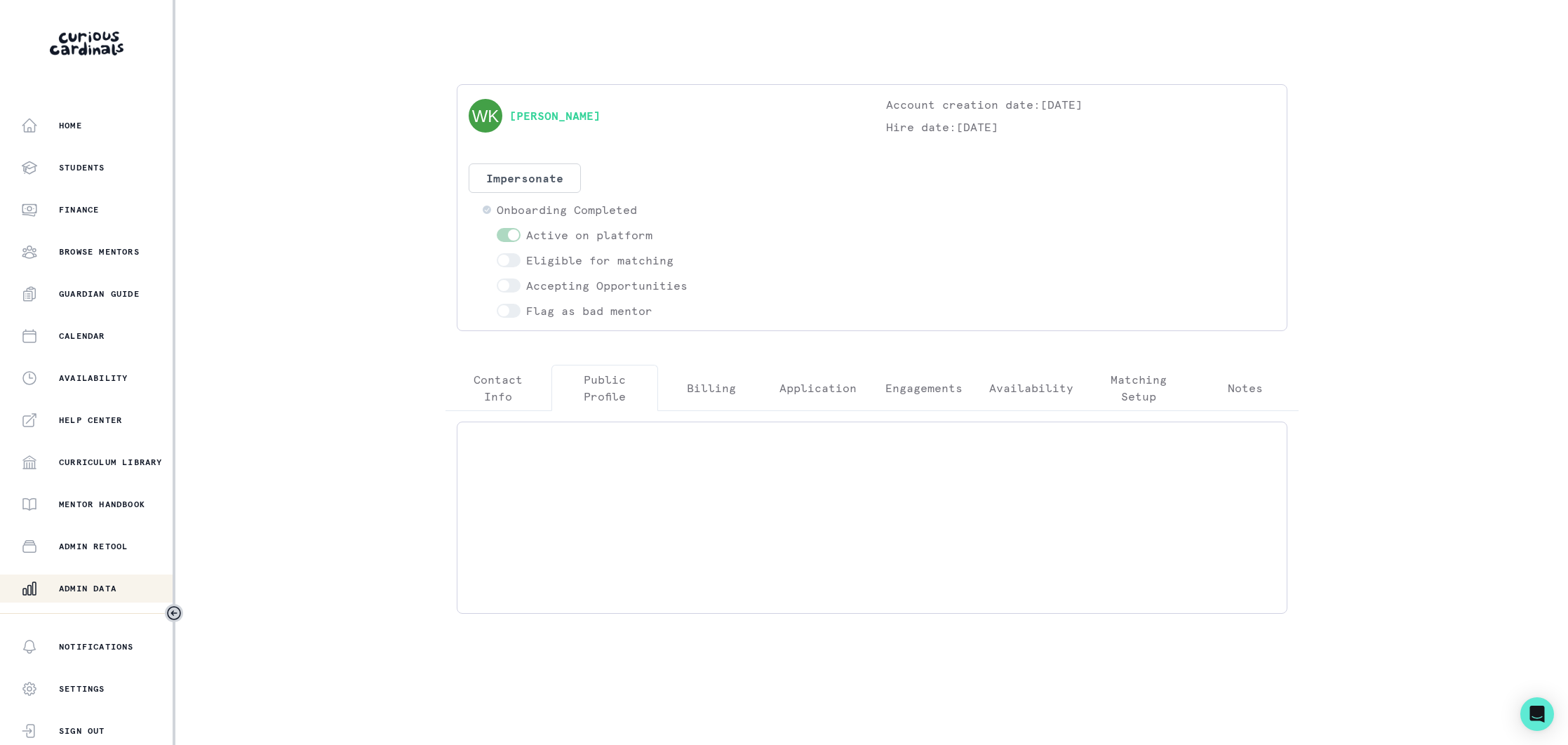
click at [598, 380] on p "Public Profile" at bounding box center [604, 388] width 82 height 34
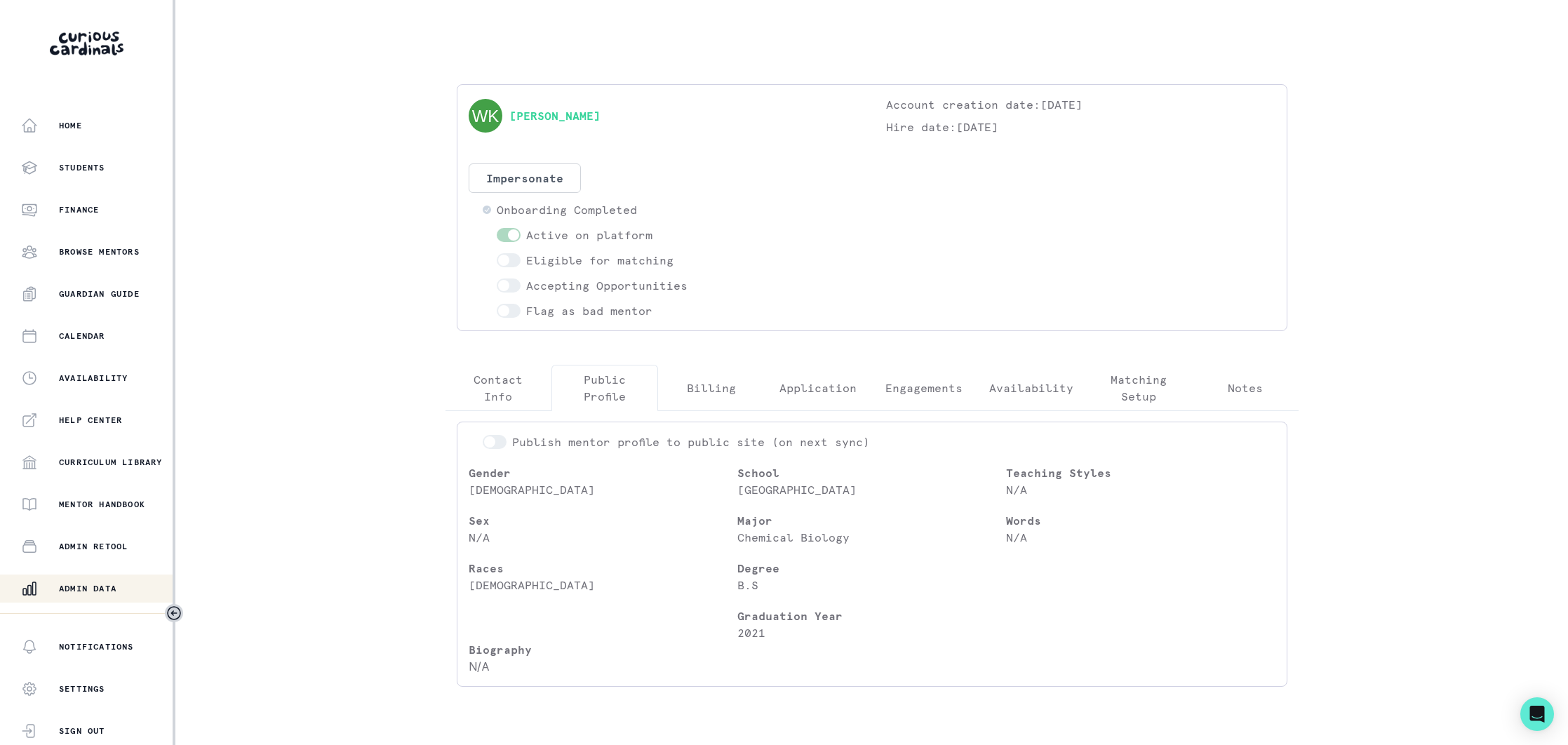
drag, startPoint x: 90, startPoint y: 592, endPoint x: 126, endPoint y: 577, distance: 39.0
click at [92, 589] on div "Admin Data" at bounding box center [97, 589] width 151 height 17
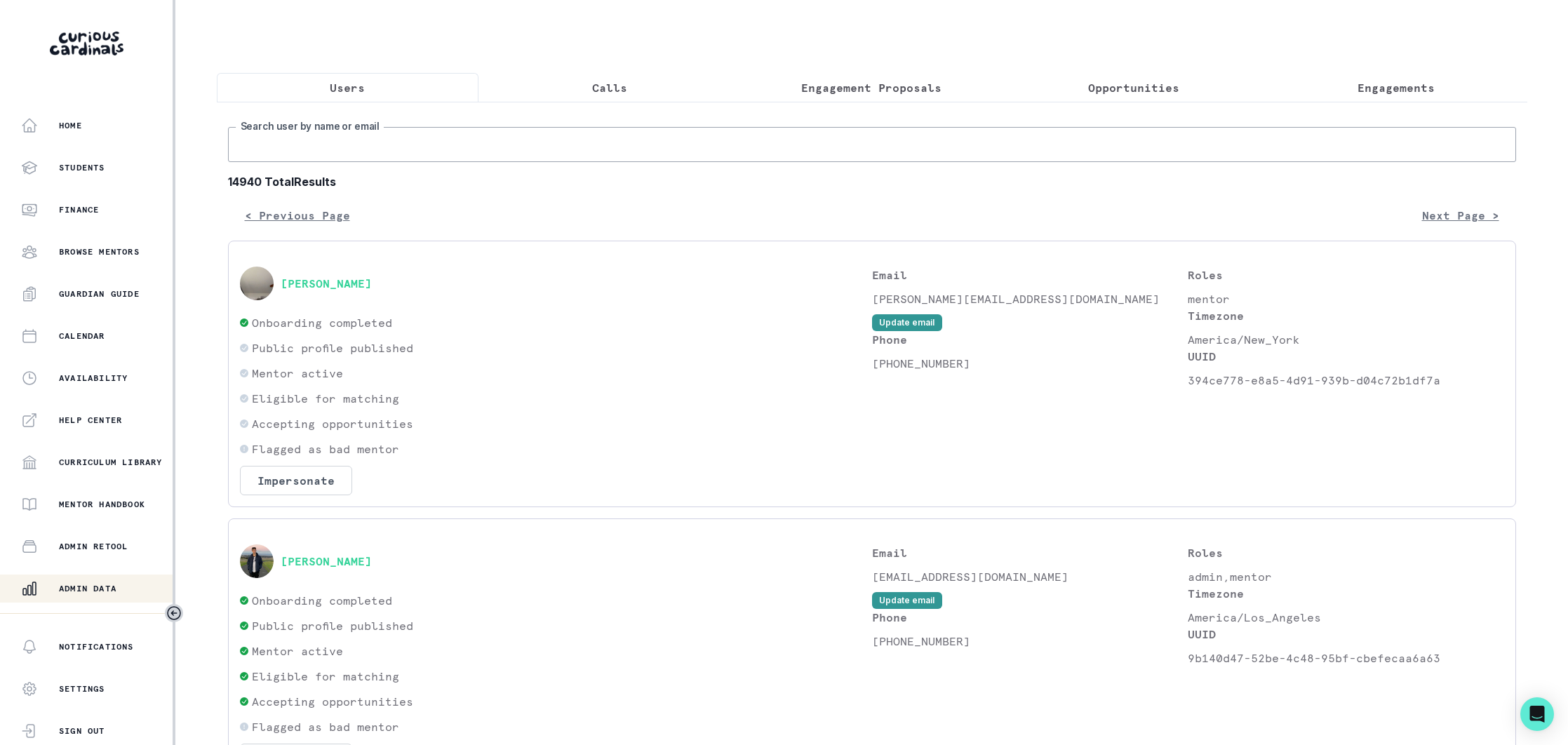
click at [402, 137] on input "Search user by name or email" at bounding box center [871, 144] width 1289 height 35
paste input "[EMAIL_ADDRESS][DOMAIN_NAME]"
type input "[EMAIL_ADDRESS][DOMAIN_NAME]"
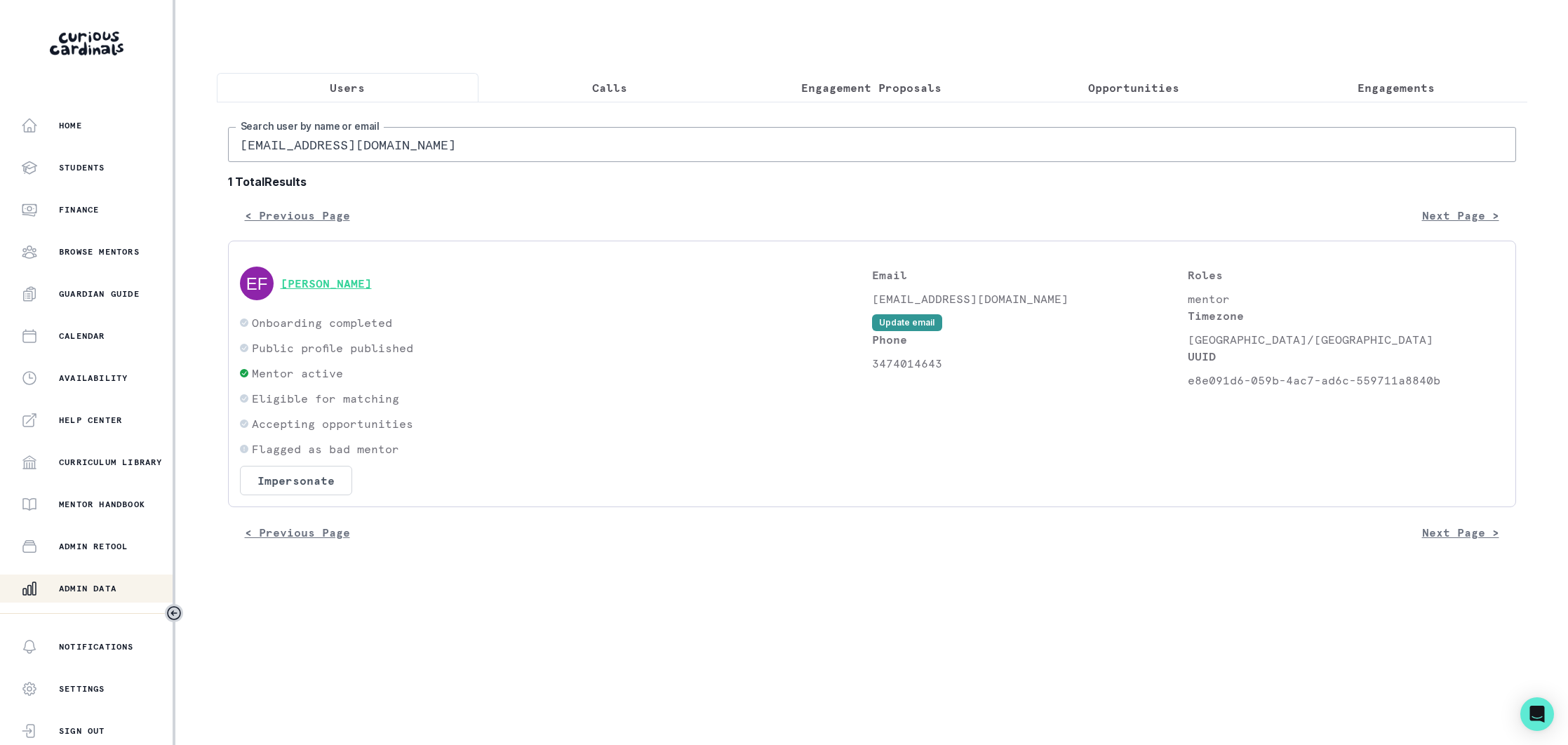
click at [351, 285] on button "[PERSON_NAME]" at bounding box center [325, 283] width 91 height 14
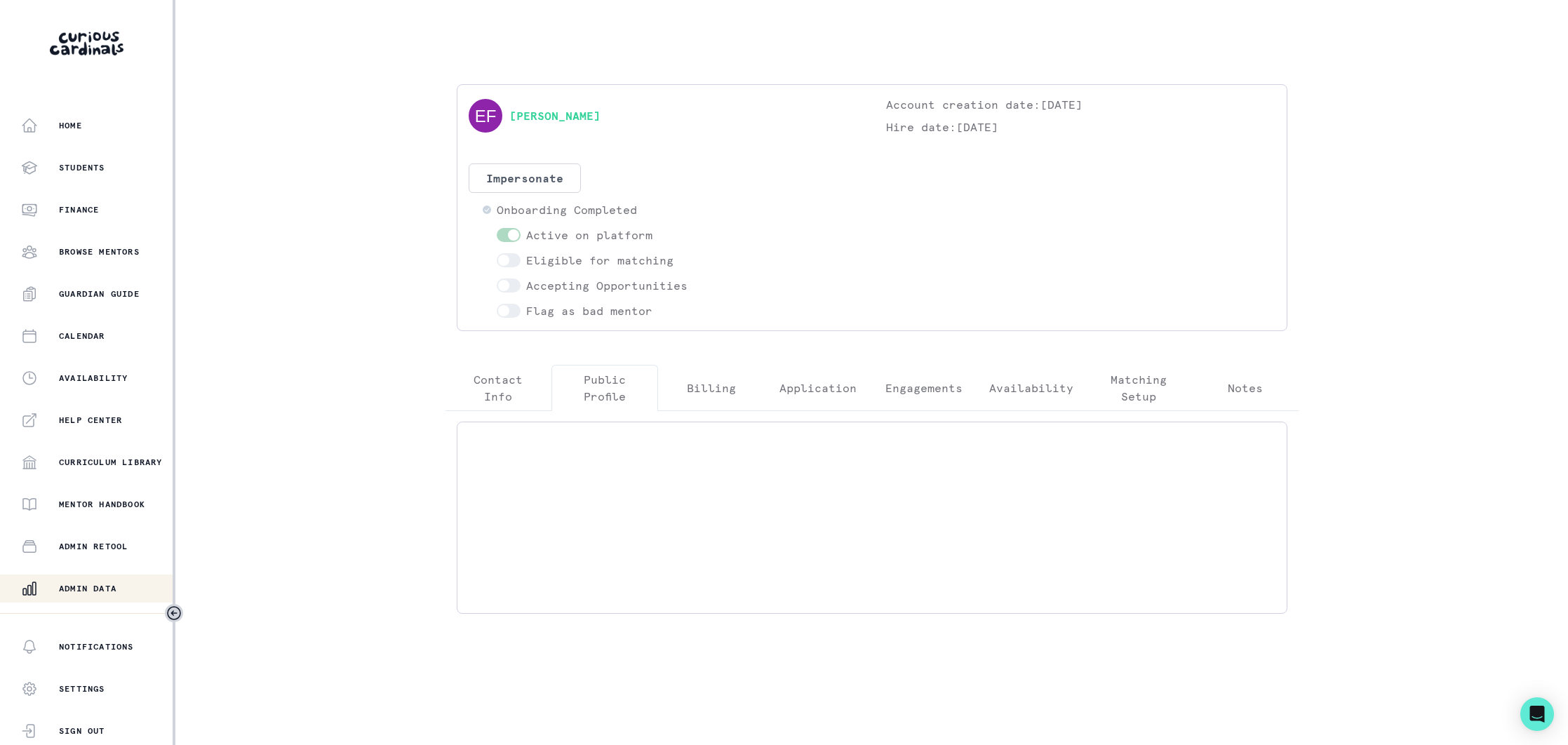
click at [612, 380] on p "Public Profile" at bounding box center [604, 388] width 82 height 34
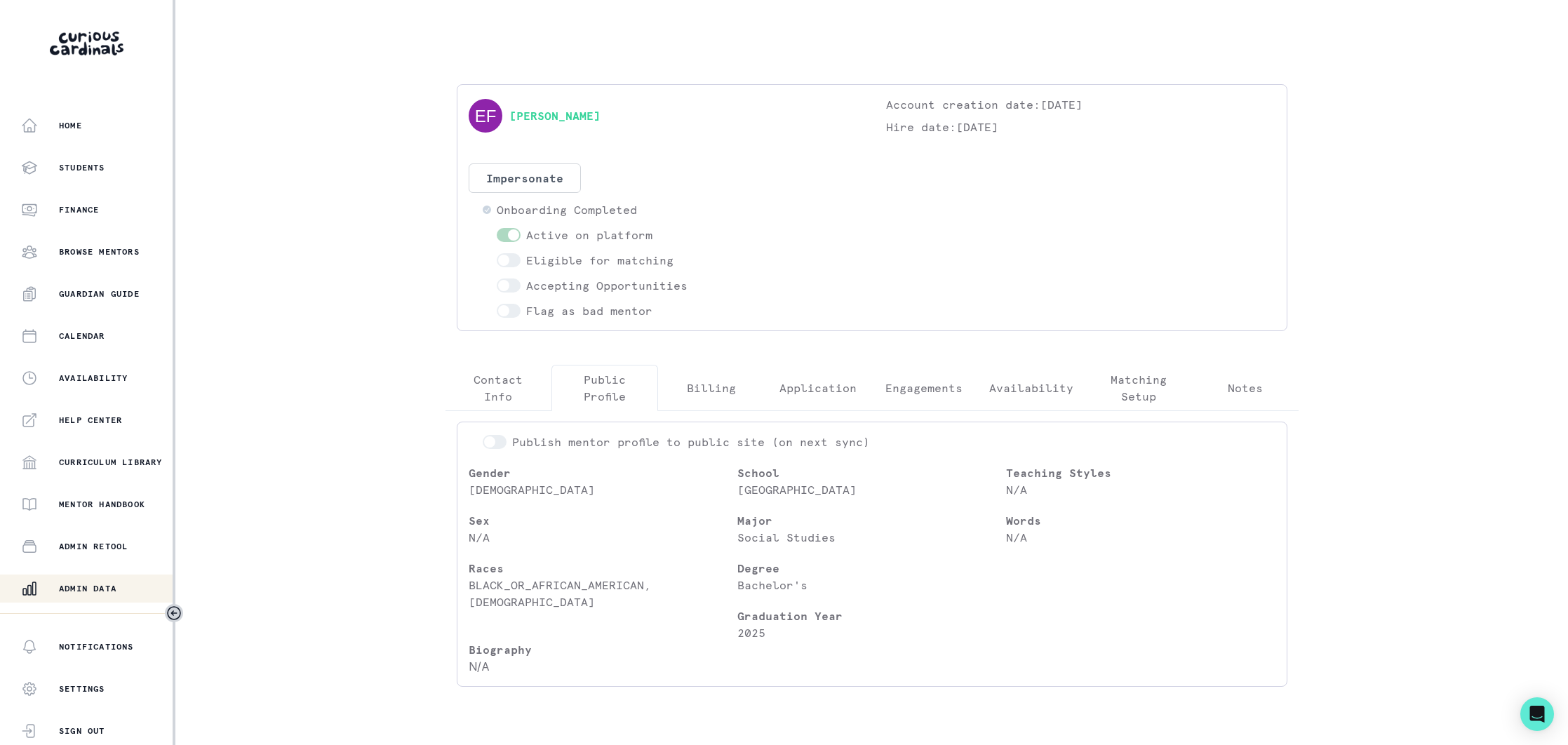
click at [116, 584] on p "Admin Data" at bounding box center [87, 588] width 58 height 11
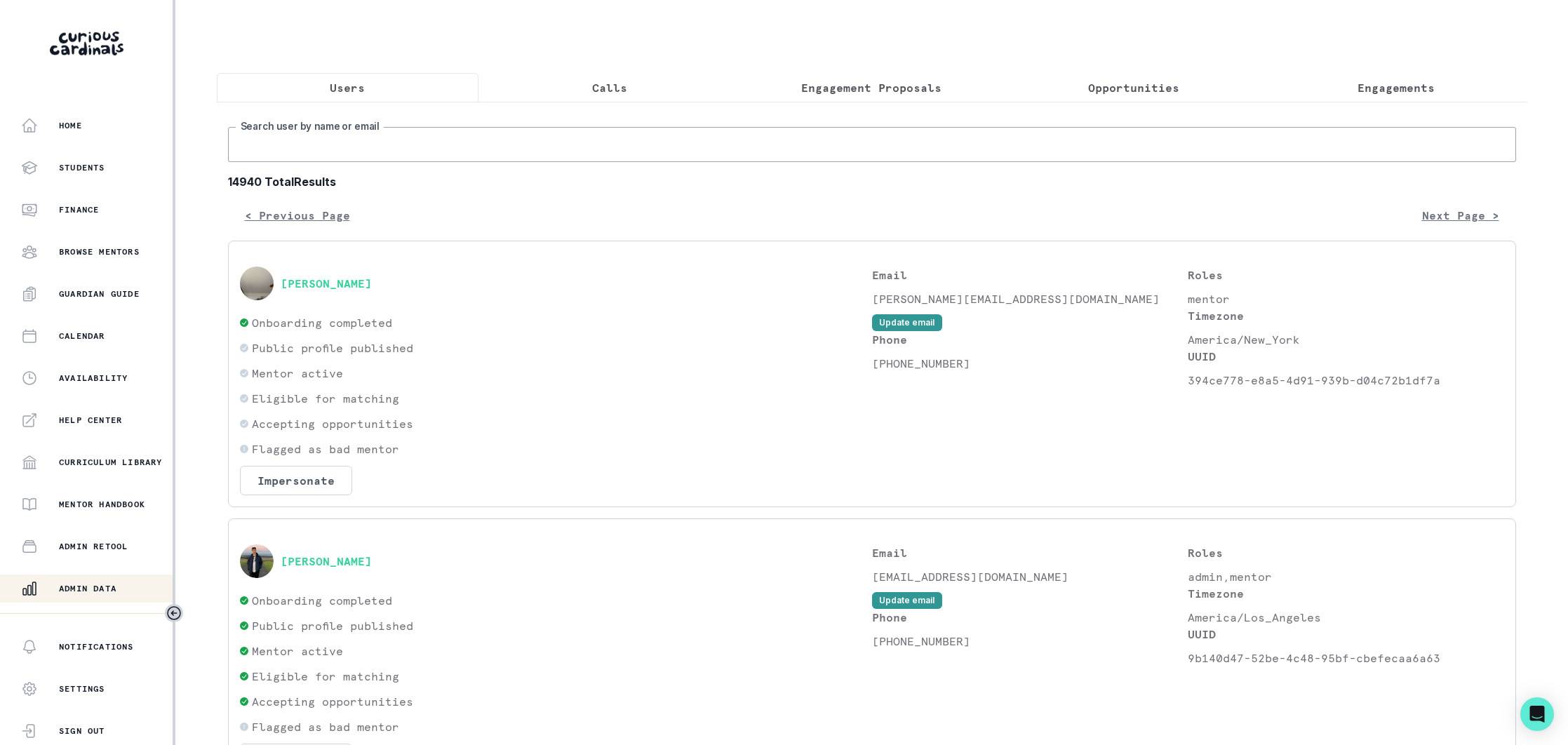
click at [450, 160] on input "Search user by name or email" at bounding box center [871, 144] width 1289 height 35
paste input "[EMAIL_ADDRESS][DOMAIN_NAME]"
type input "[EMAIL_ADDRESS][DOMAIN_NAME]"
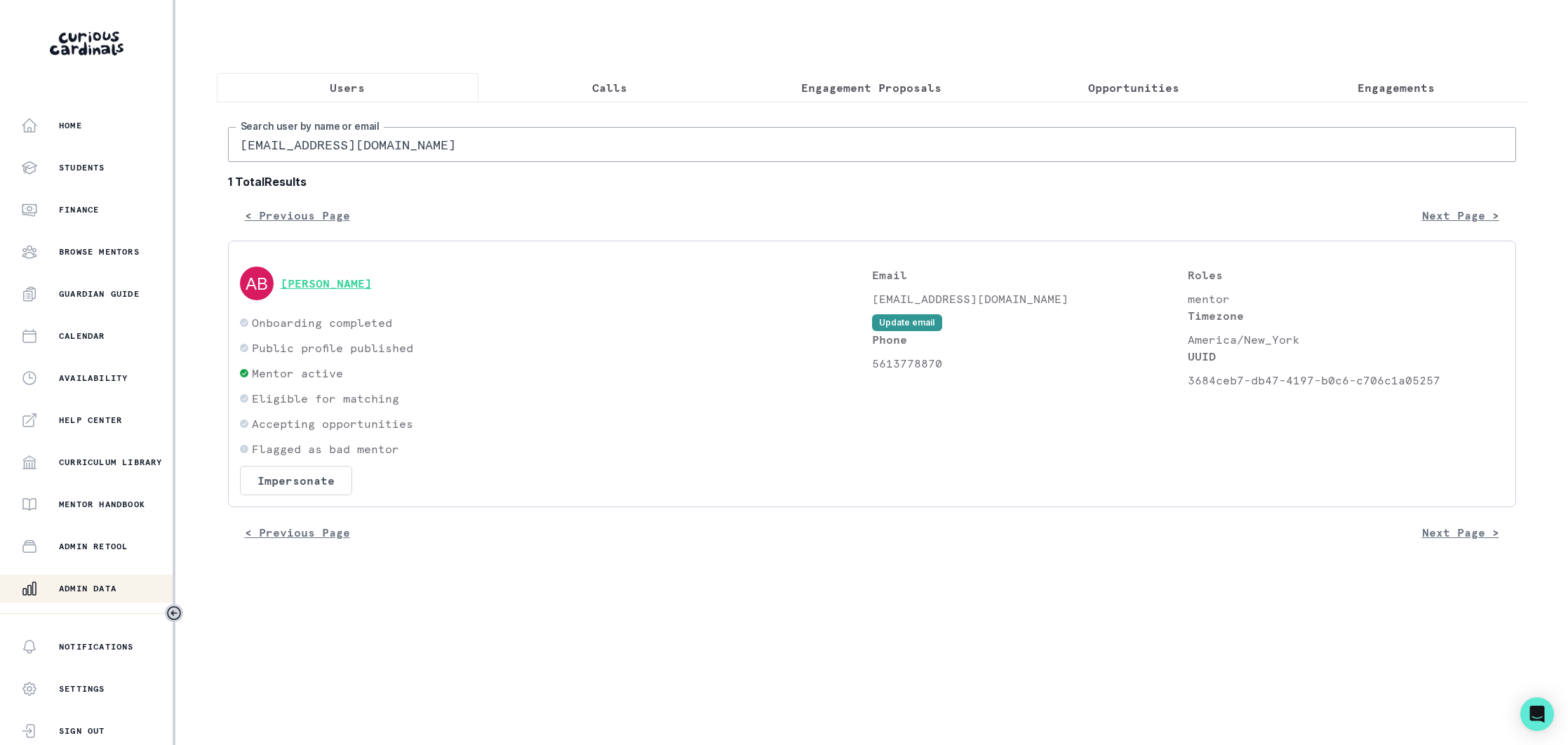
click at [372, 285] on button "[PERSON_NAME]" at bounding box center [325, 283] width 91 height 14
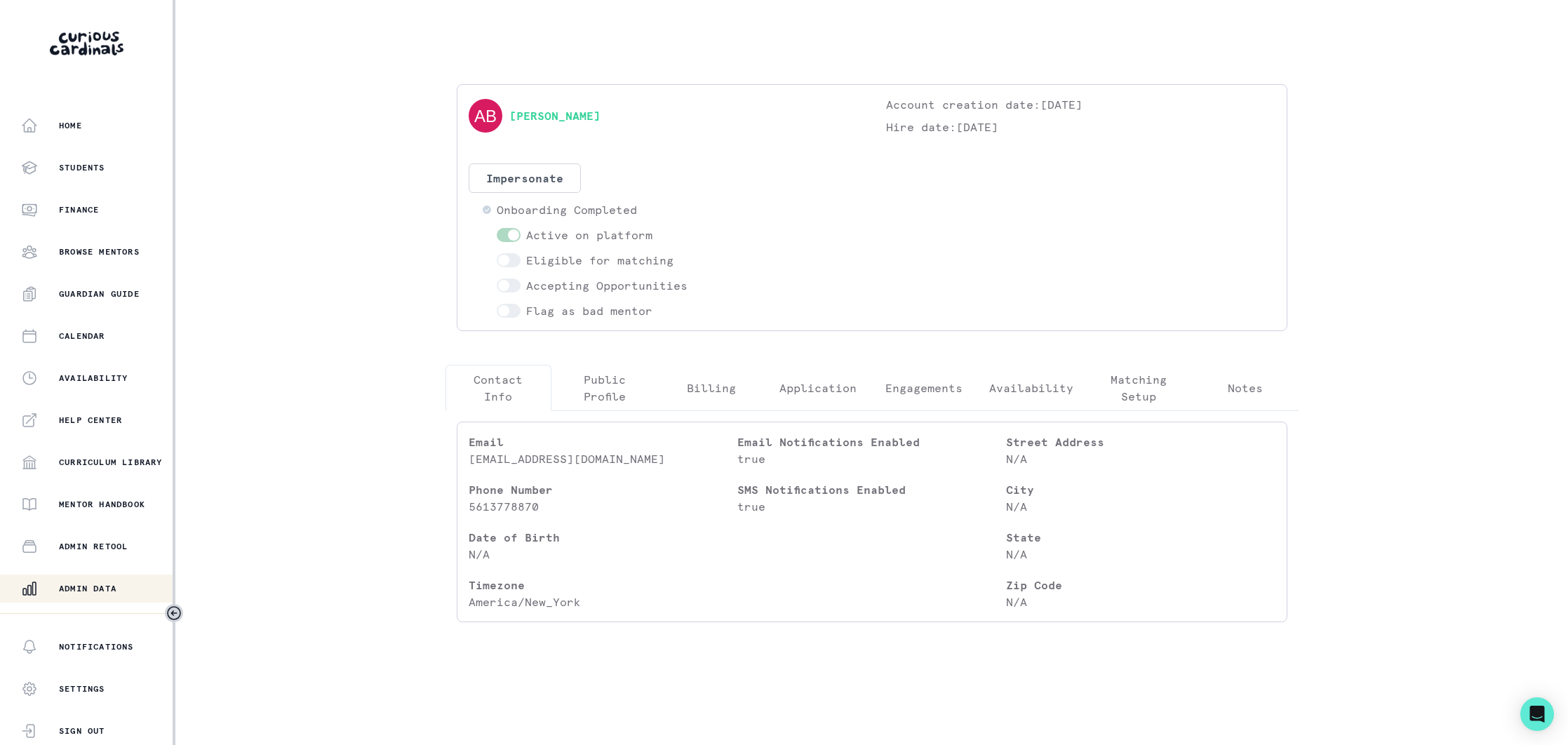
click at [607, 389] on p "Public Profile" at bounding box center [604, 388] width 82 height 34
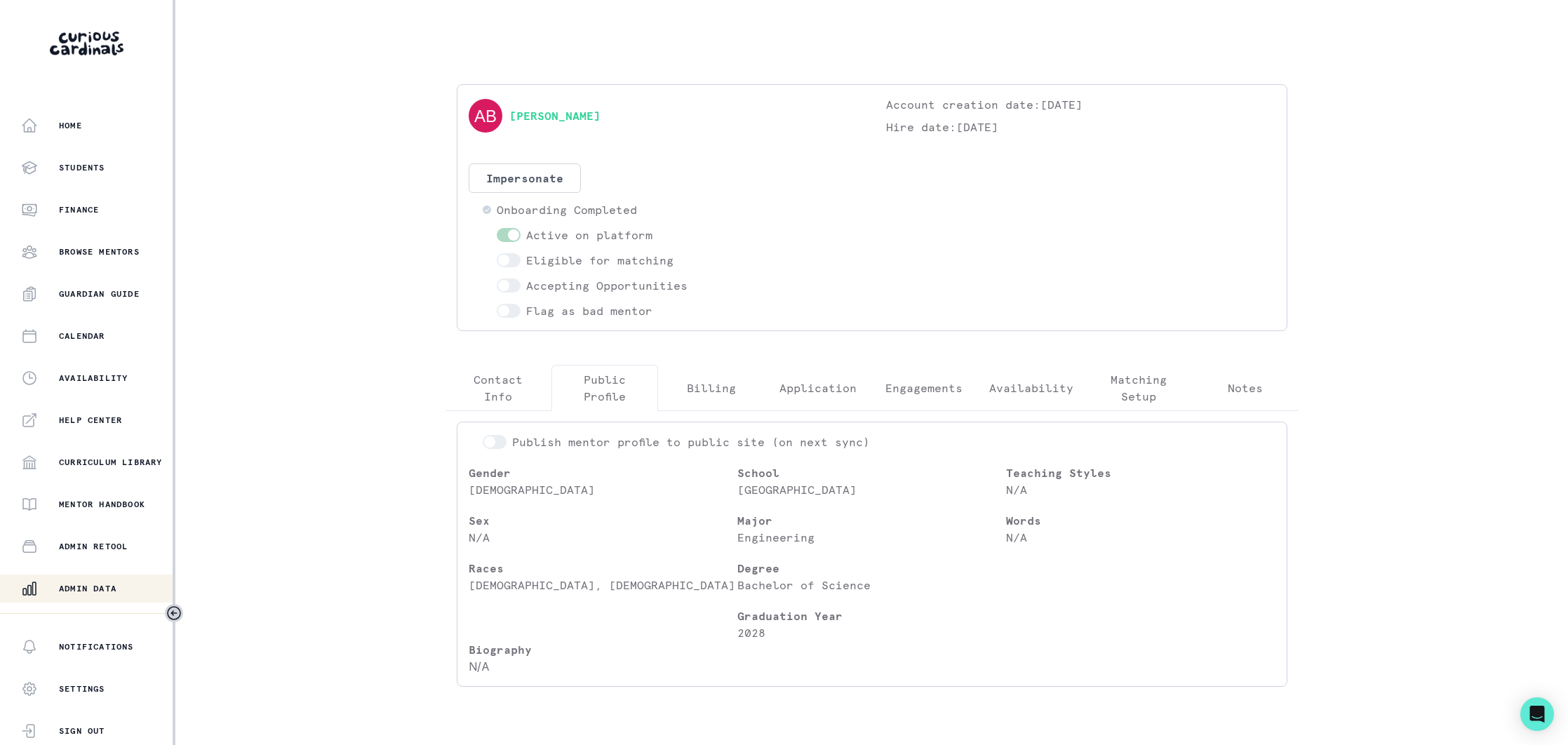
scroll to position [37, 0]
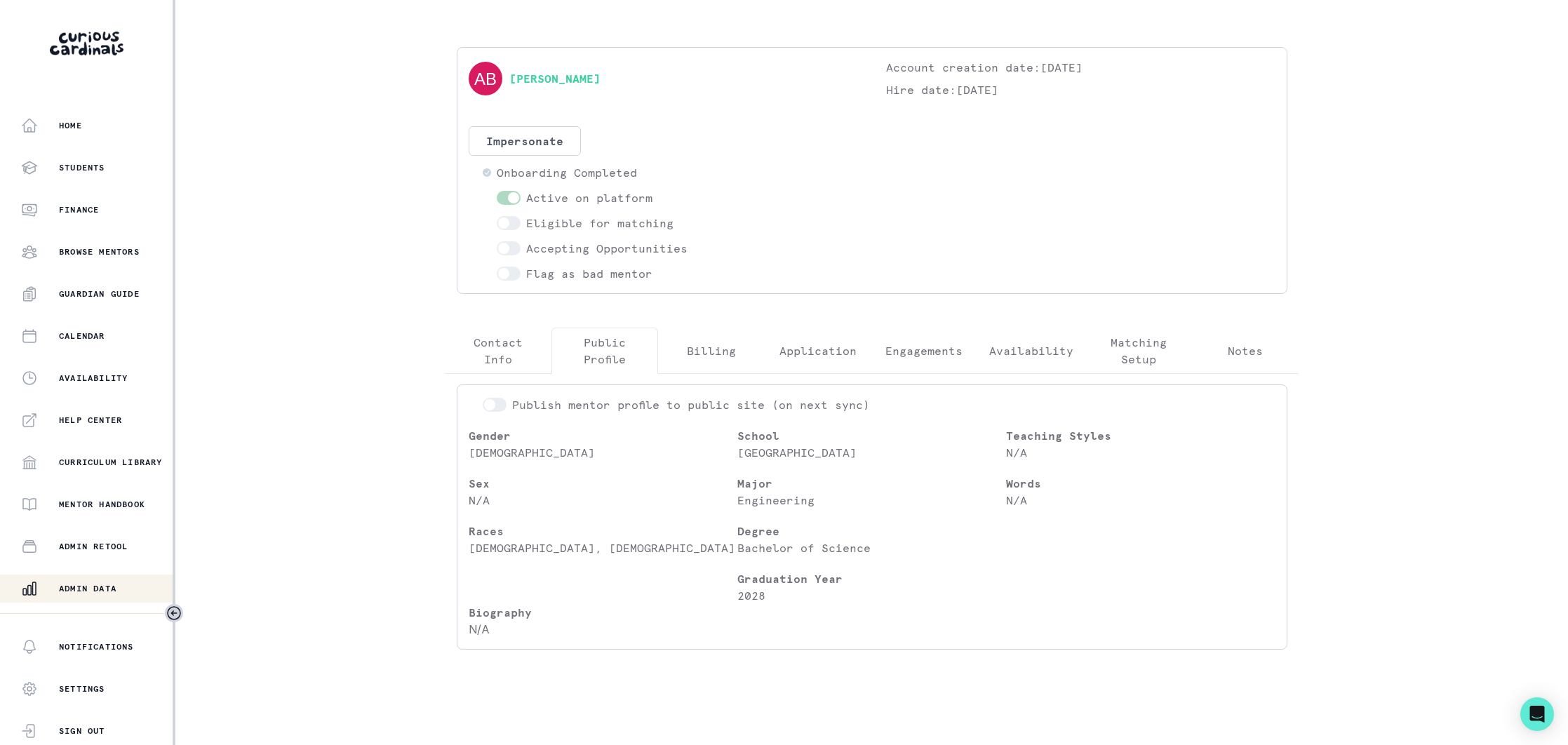
drag, startPoint x: 99, startPoint y: 589, endPoint x: 133, endPoint y: 561, distance: 44.0
click at [100, 587] on p "Admin Data" at bounding box center [87, 588] width 58 height 11
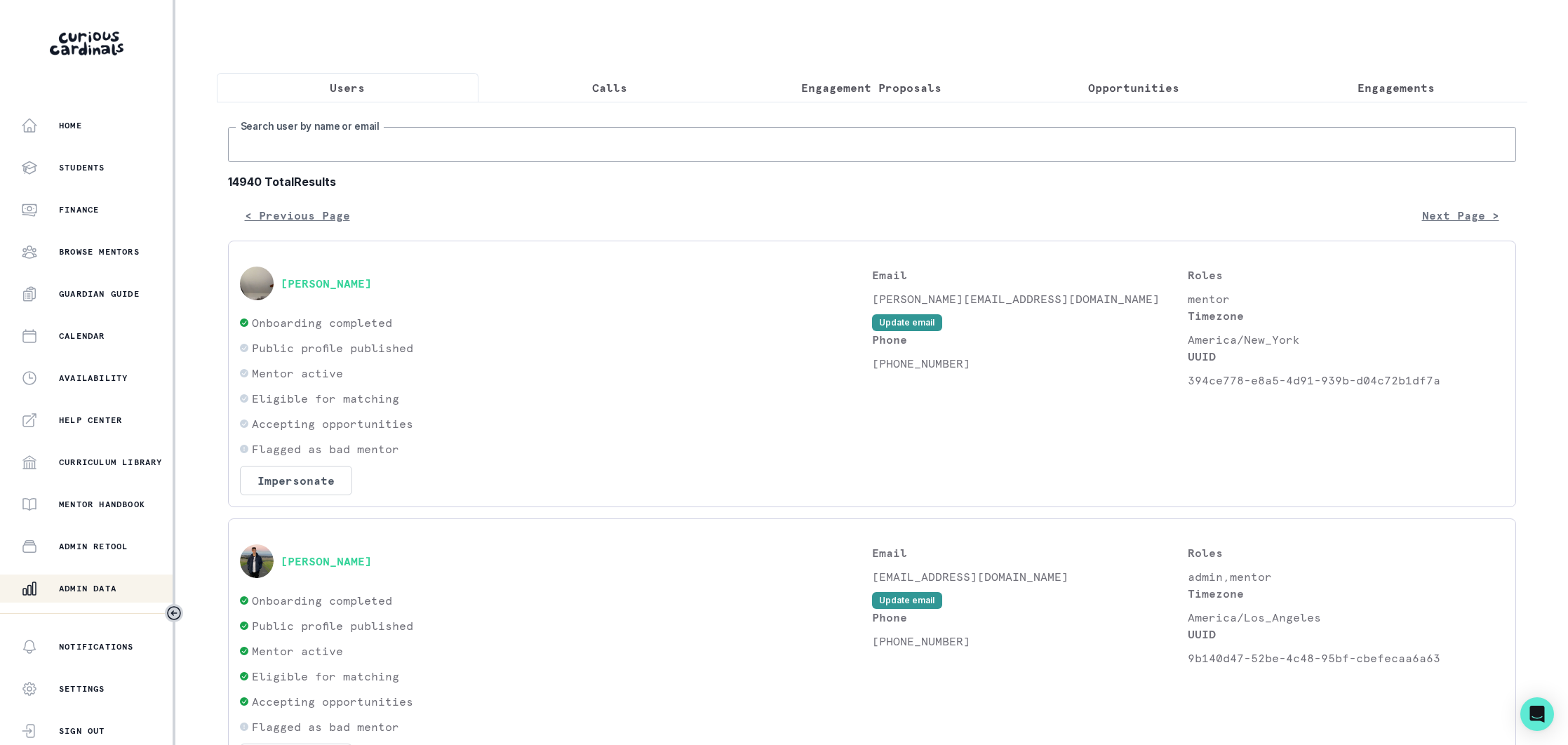
click at [386, 148] on input "Search user by name or email" at bounding box center [871, 144] width 1289 height 35
paste input "[EMAIL_ADDRESS][DOMAIN_NAME]"
type input "[EMAIL_ADDRESS][DOMAIN_NAME]"
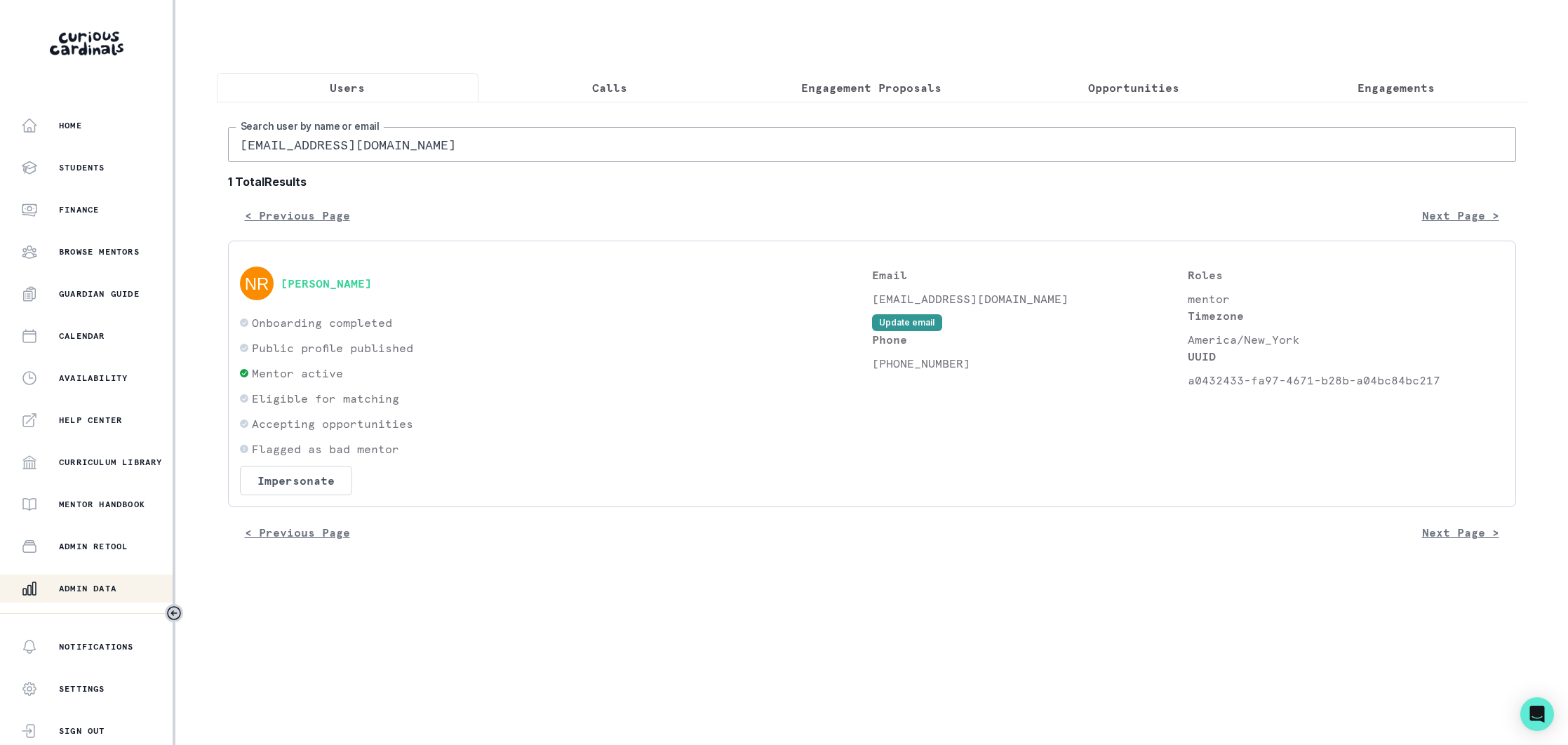
click at [349, 274] on div "[PERSON_NAME]" at bounding box center [556, 284] width 632 height 34
drag, startPoint x: 349, startPoint y: 278, endPoint x: 372, endPoint y: 283, distance: 23.5
click at [353, 279] on button "[PERSON_NAME]" at bounding box center [325, 283] width 91 height 14
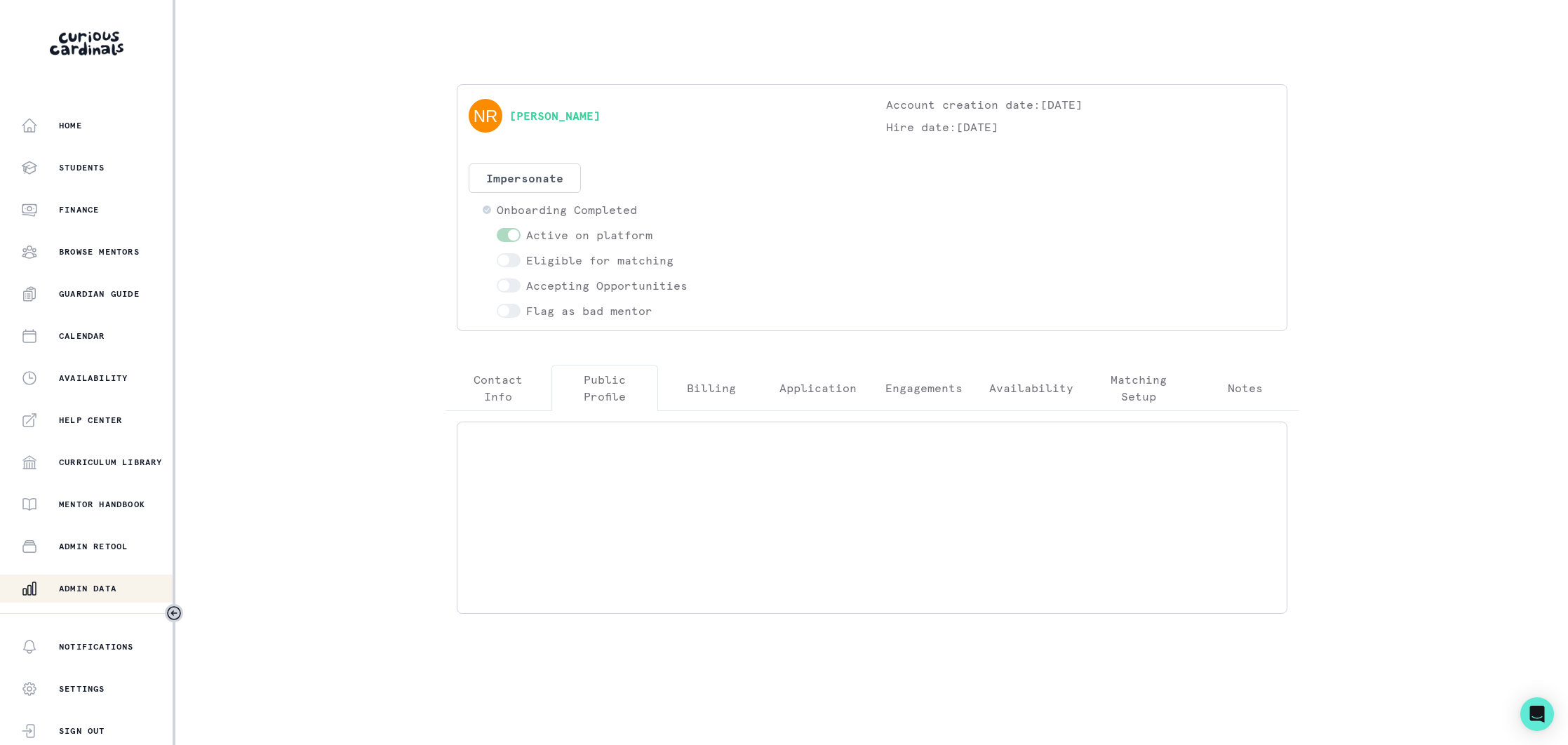
click at [599, 376] on p "Public Profile" at bounding box center [604, 388] width 82 height 34
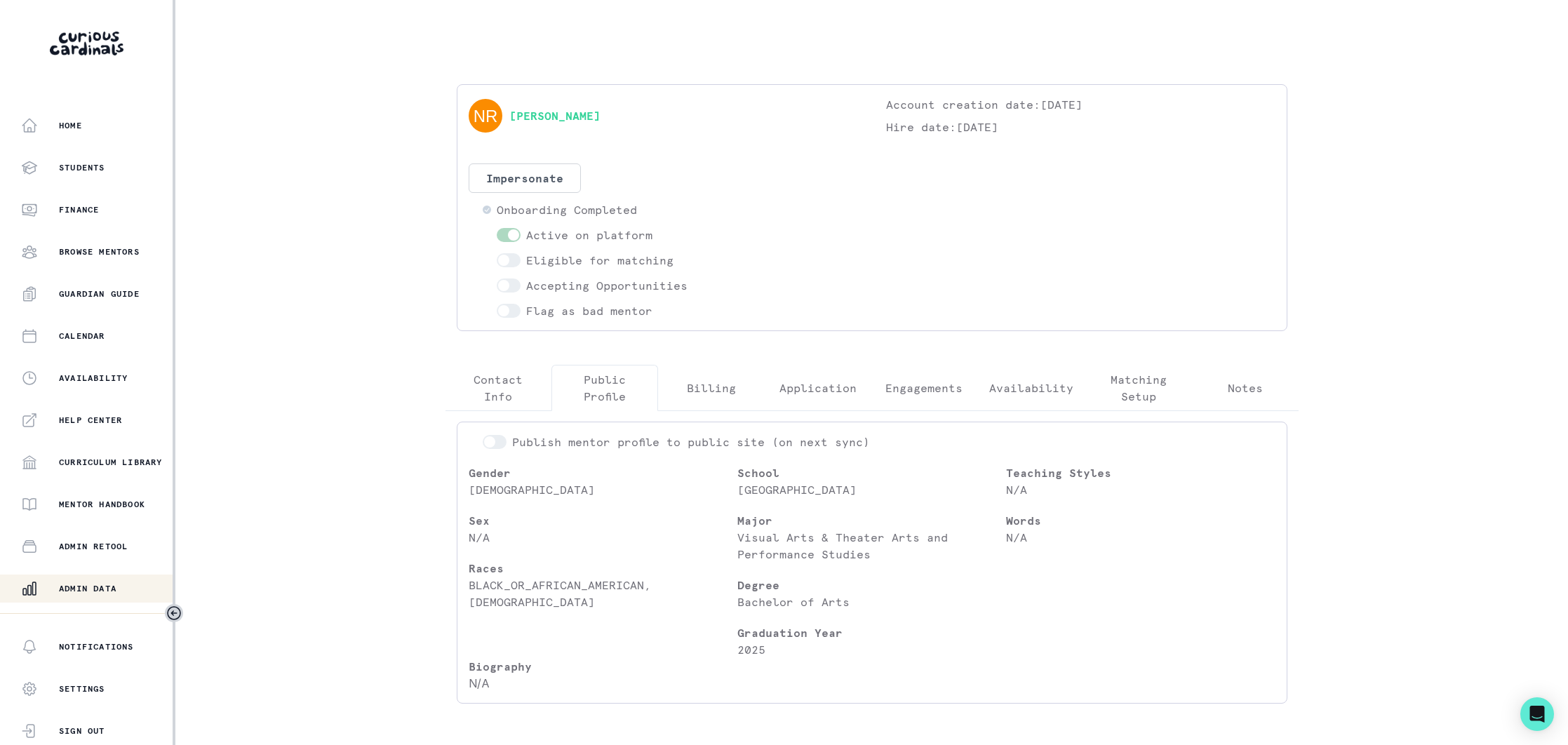
drag, startPoint x: 112, startPoint y: 588, endPoint x: 178, endPoint y: 563, distance: 70.6
click at [113, 587] on p "Admin Data" at bounding box center [87, 588] width 58 height 11
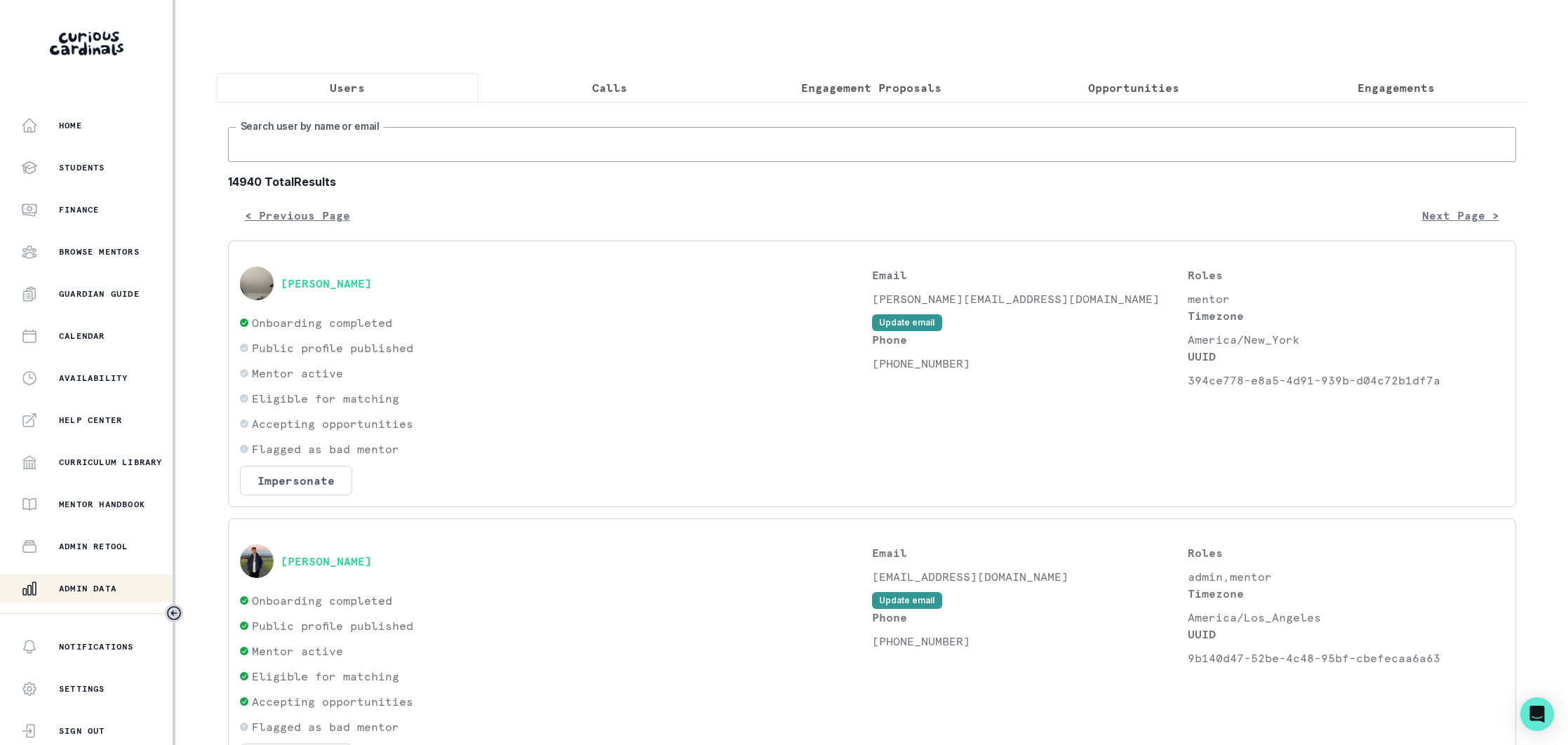
click at [419, 138] on input "Search user by name or email" at bounding box center [871, 144] width 1289 height 35
paste input "[EMAIL_ADDRESS][DOMAIN_NAME]"
type input "[EMAIL_ADDRESS][DOMAIN_NAME]"
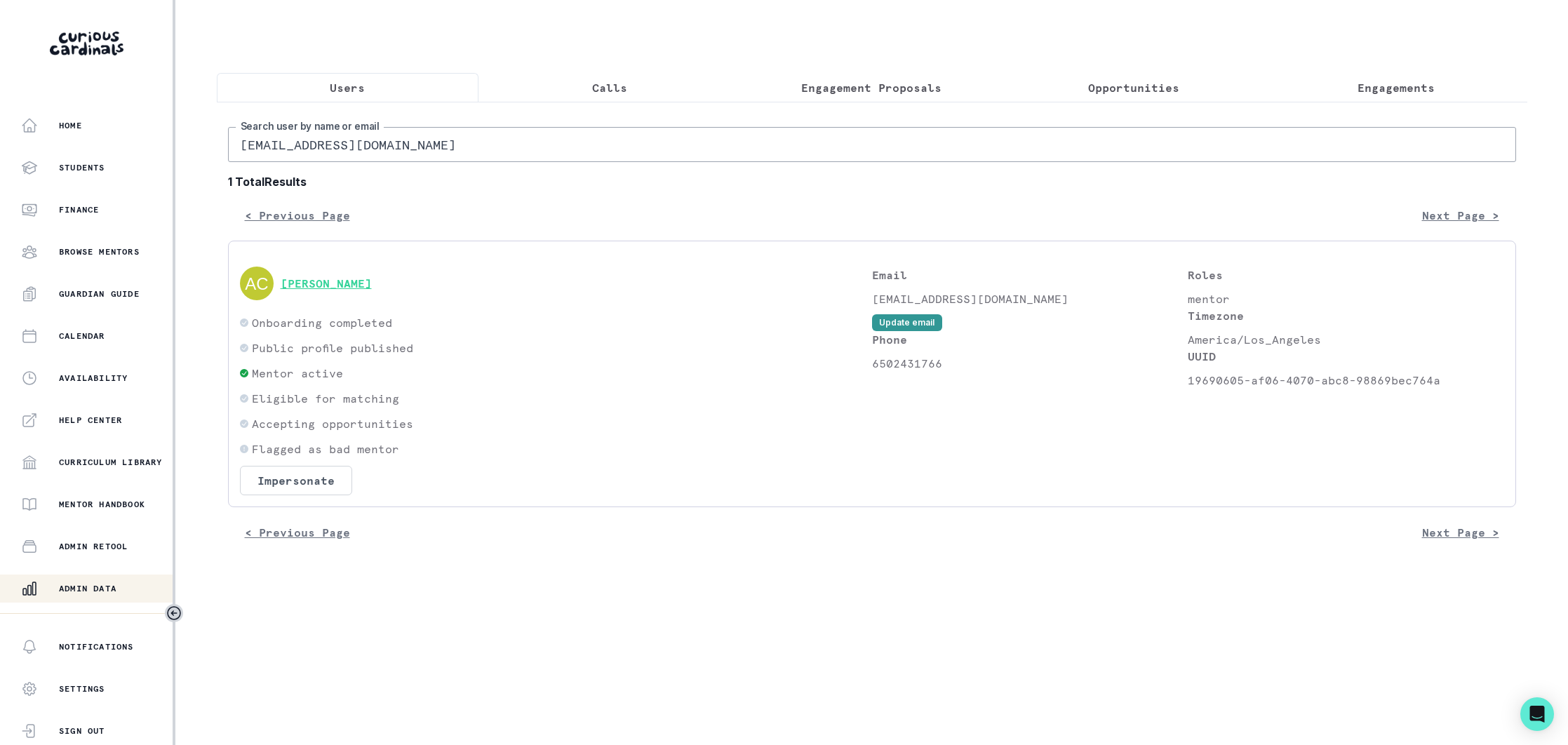
click at [332, 277] on button "[PERSON_NAME]" at bounding box center [325, 283] width 91 height 14
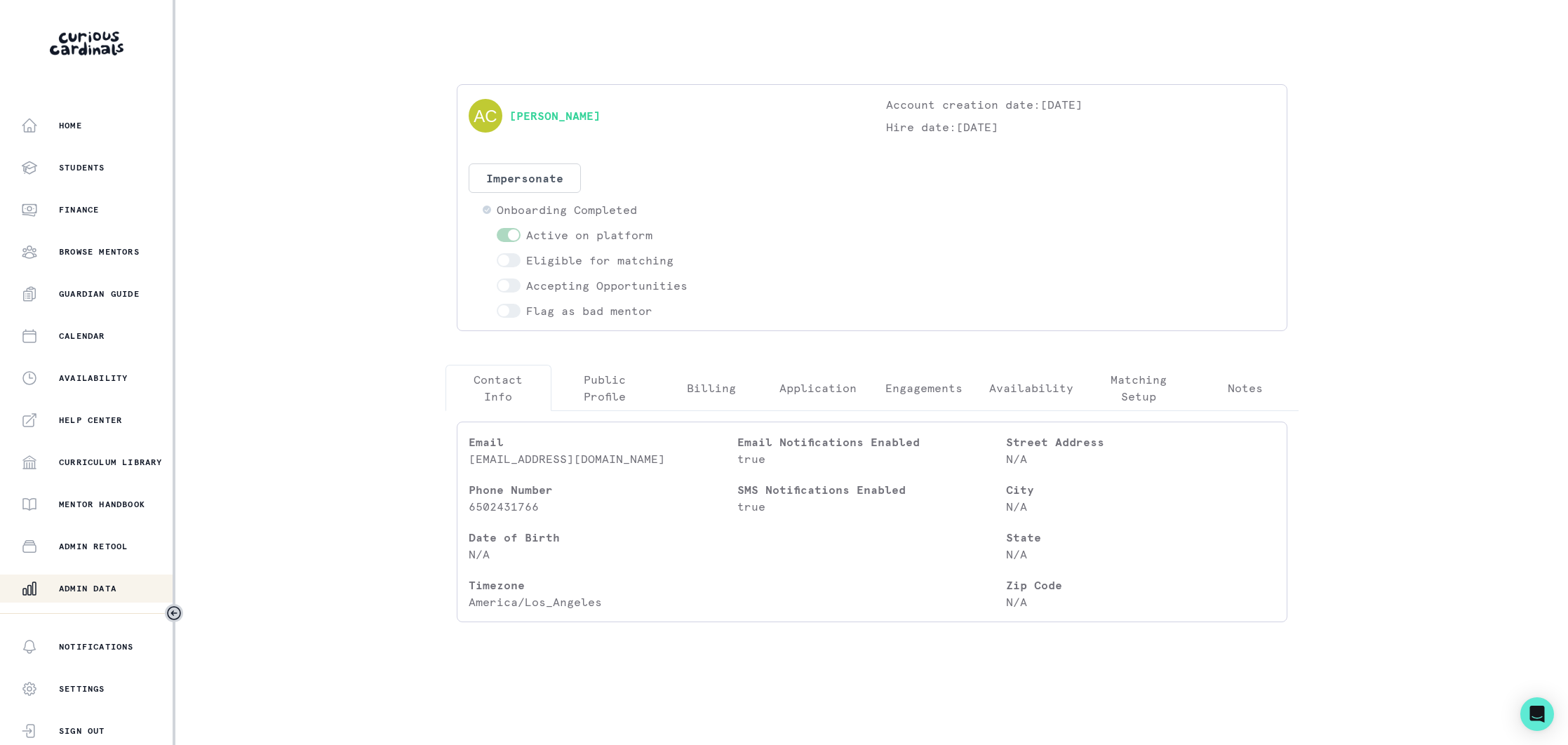
click at [611, 387] on p "Public Profile" at bounding box center [604, 388] width 82 height 34
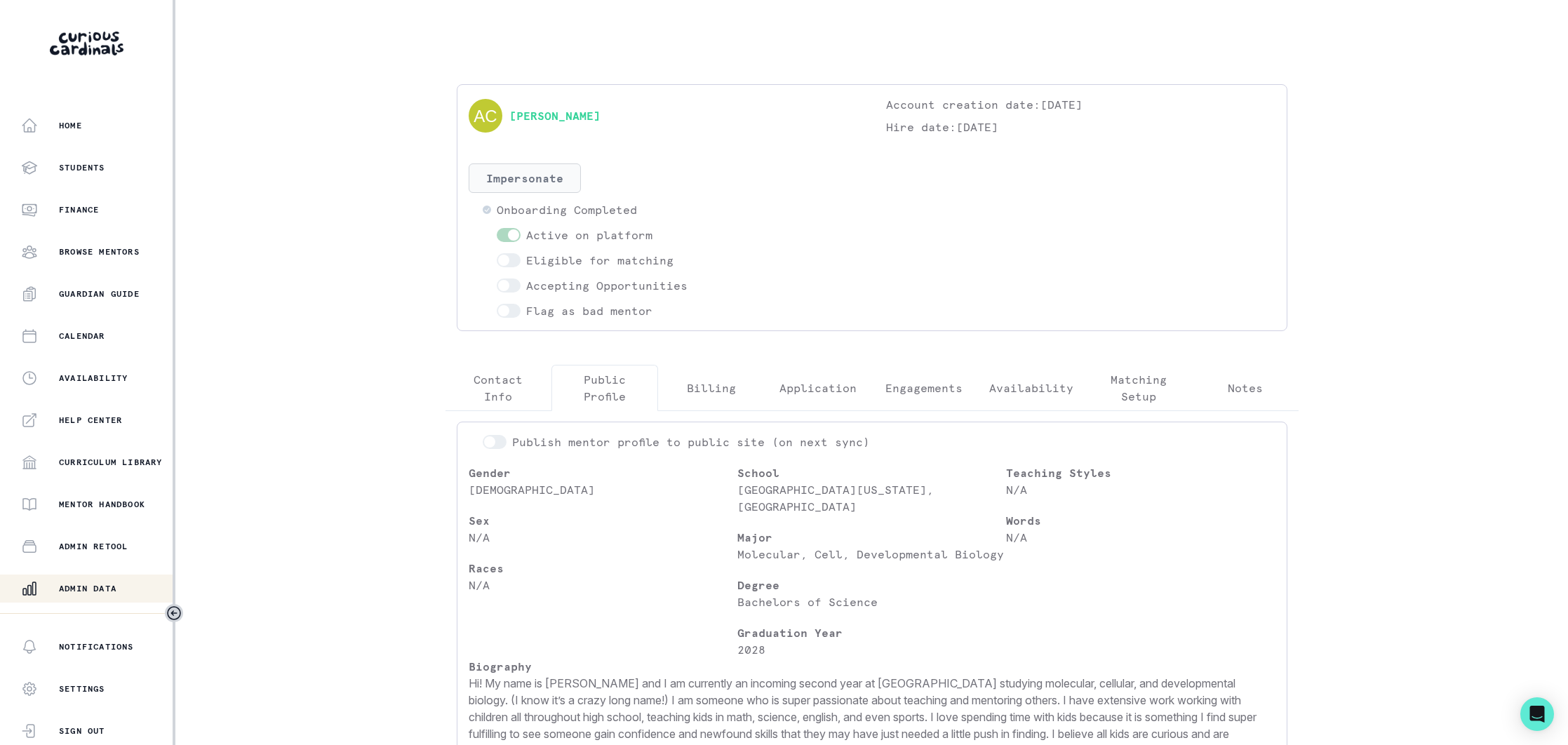
click at [530, 178] on button "Impersonate" at bounding box center [525, 178] width 112 height 30
click at [592, 302] on button "Impersonate" at bounding box center [581, 310] width 92 height 28
